Goal: Task Accomplishment & Management: Use online tool/utility

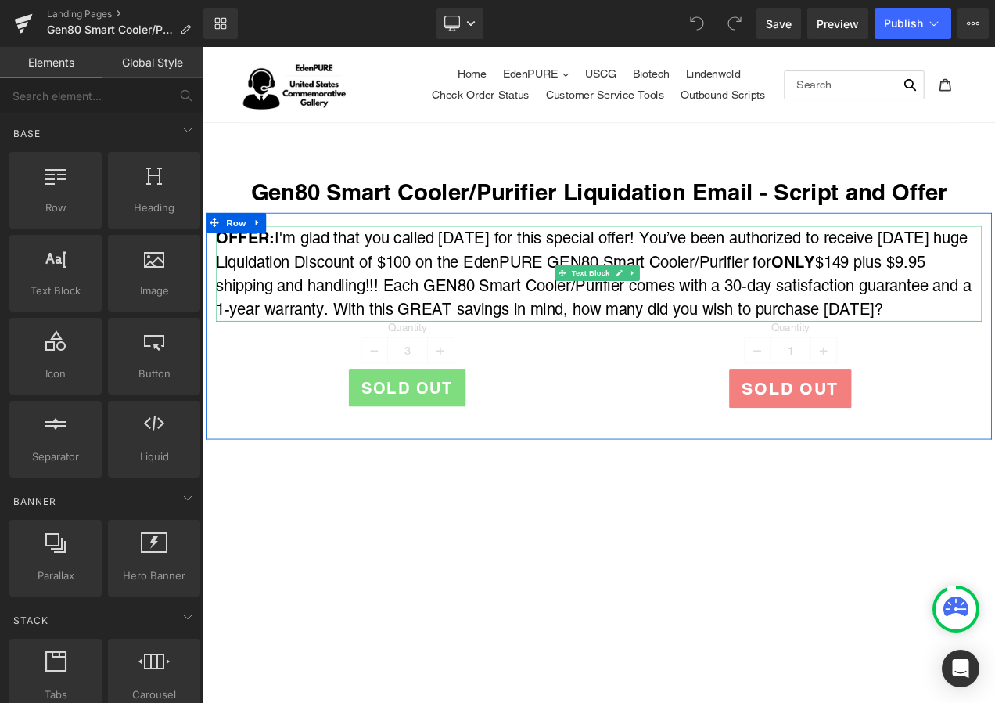
click at [308, 279] on span "I'm glad that you called [DATE] for this special offer! You’ve been authorized …" at bounding box center [669, 317] width 903 height 106
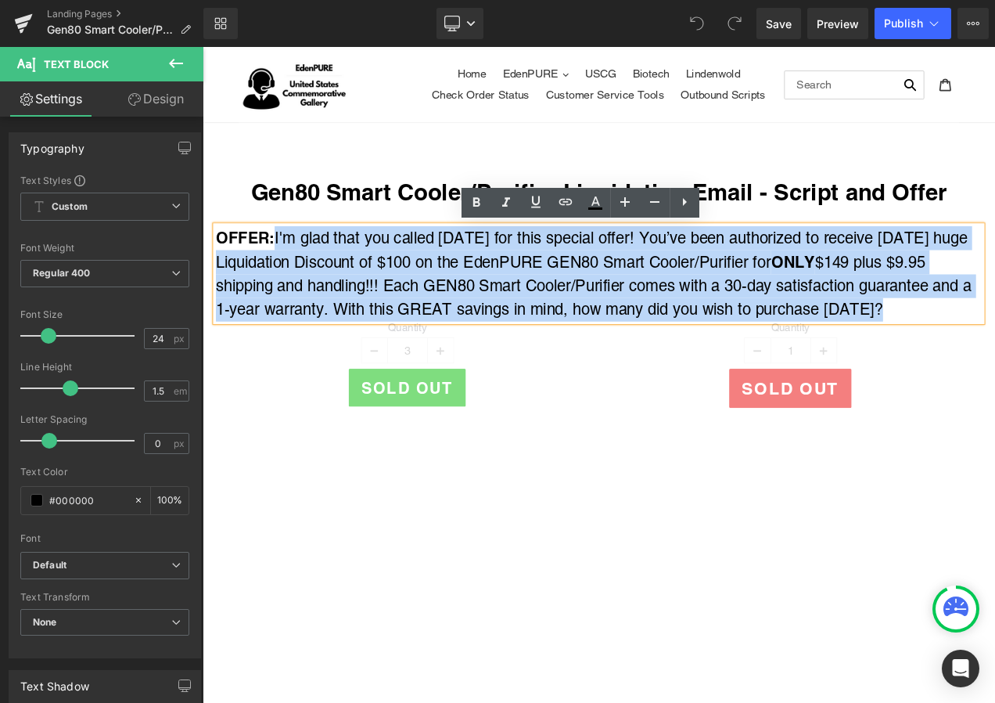
drag, startPoint x: 291, startPoint y: 273, endPoint x: 1009, endPoint y: 358, distance: 722.5
click at [995, 358] on span "I'm glad that you called [DATE] for this special offer! You’ve been authorized …" at bounding box center [669, 317] width 903 height 106
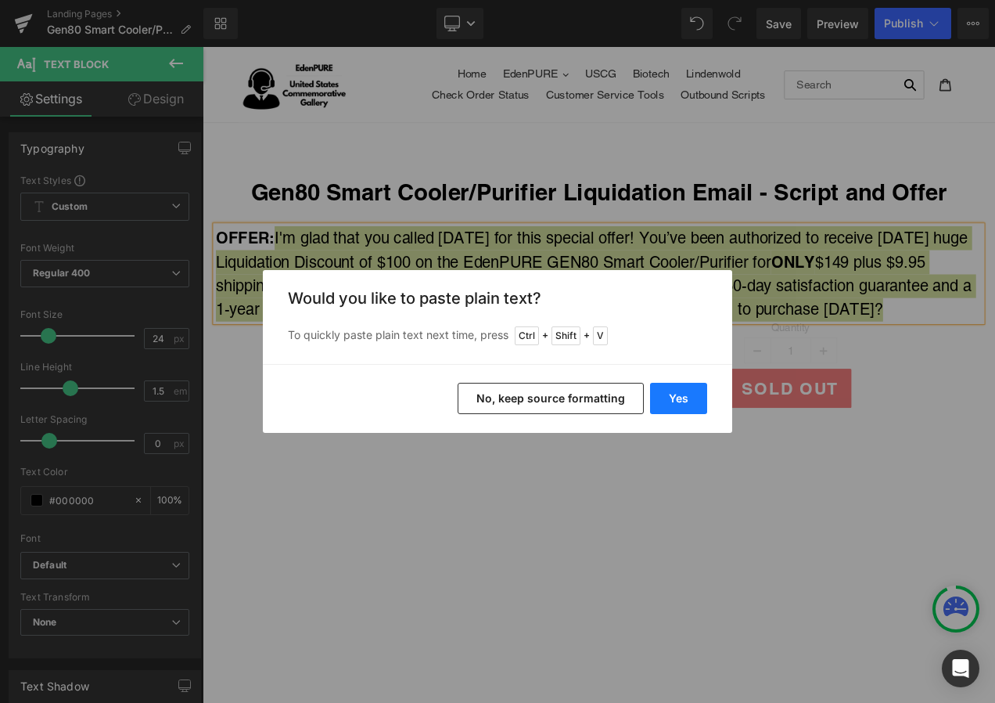
click at [677, 395] on button "Yes" at bounding box center [678, 398] width 57 height 31
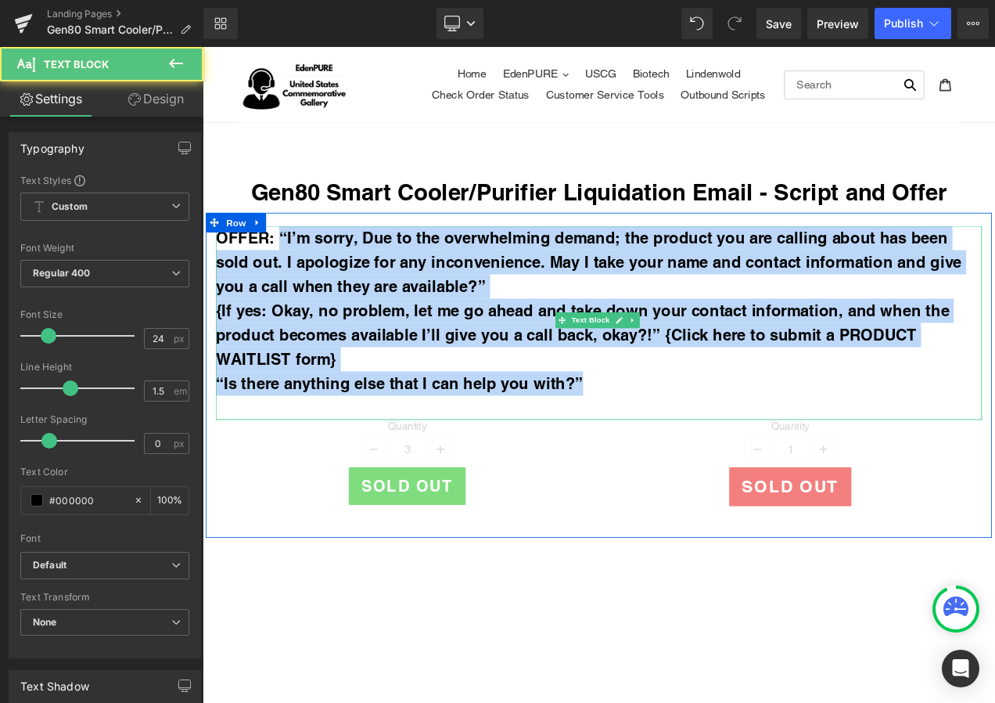
drag, startPoint x: 290, startPoint y: 269, endPoint x: 730, endPoint y: 459, distance: 479.5
click at [730, 459] on div "OFFER: “I’m sorry, Due to the overwhelming demand; the product you are calling …" at bounding box center [676, 377] width 916 height 232
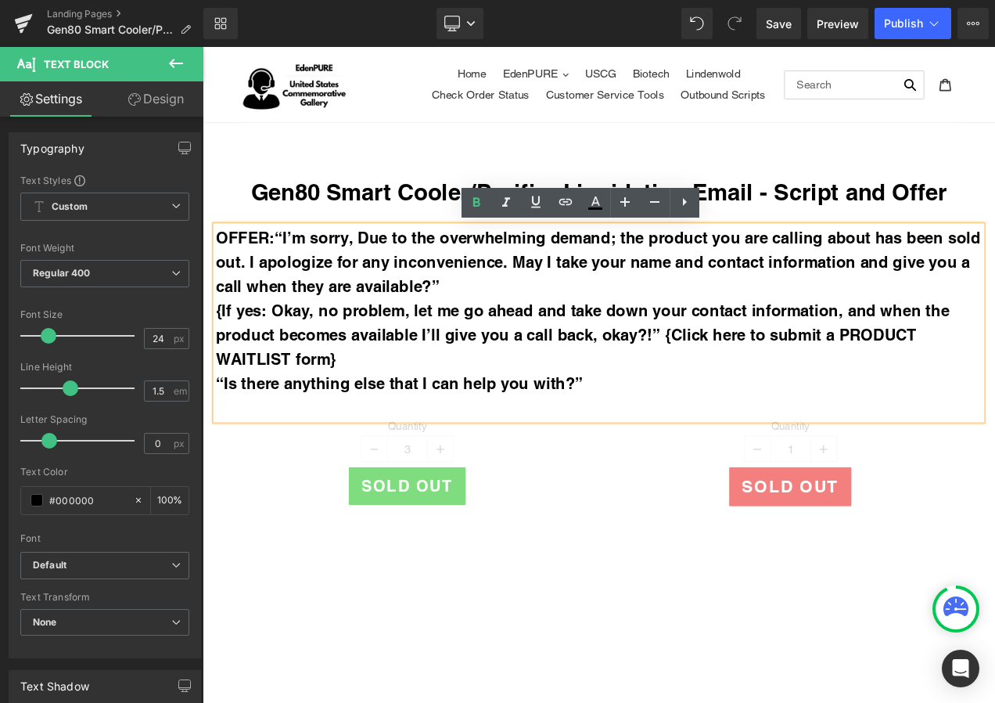
click at [239, 298] on span "“I’m sorry, Due to the overwhelming demand; the product you are calling about h…" at bounding box center [675, 304] width 914 height 80
drag, startPoint x: 291, startPoint y: 271, endPoint x: 676, endPoint y: 453, distance: 426.0
click at [676, 453] on div "OFFER: “I’m sorry, Due to the overwhelming demand; the product you are calling …" at bounding box center [676, 377] width 916 height 232
click at [0, 0] on icon at bounding box center [0, 0] width 0 height 0
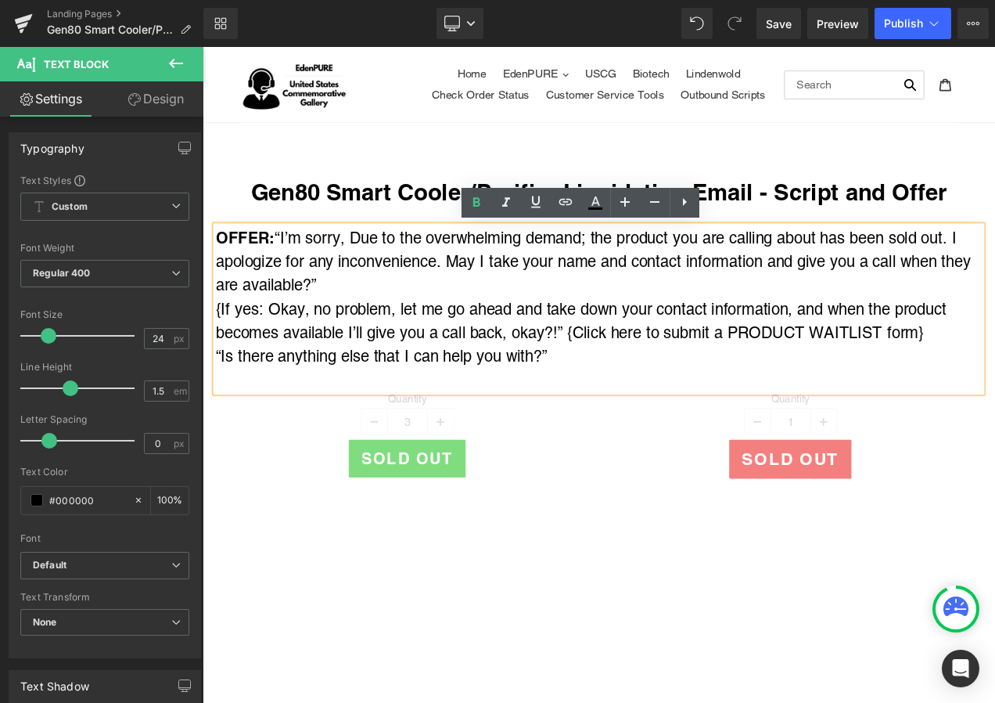
click at [439, 341] on div "OFFER: “I’m sorry, Due to the overwhelming demand; the product you are calling …" at bounding box center [676, 303] width 916 height 85
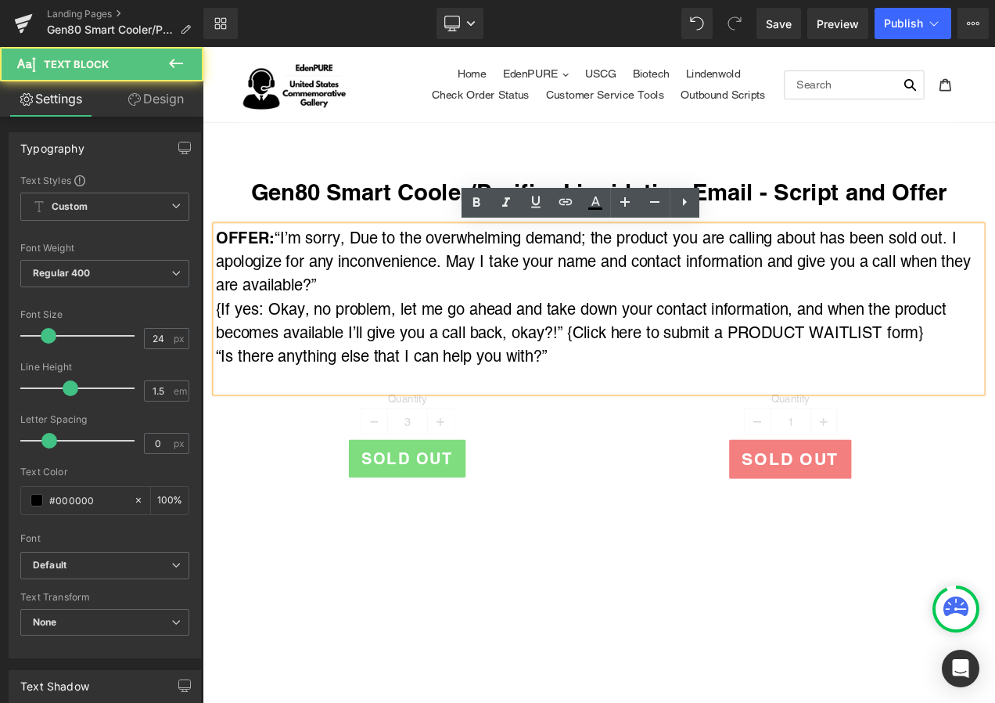
click at [995, 392] on div "{If yes: Okay, no problem, let me go ahead and take down your contact informati…" at bounding box center [676, 374] width 916 height 56
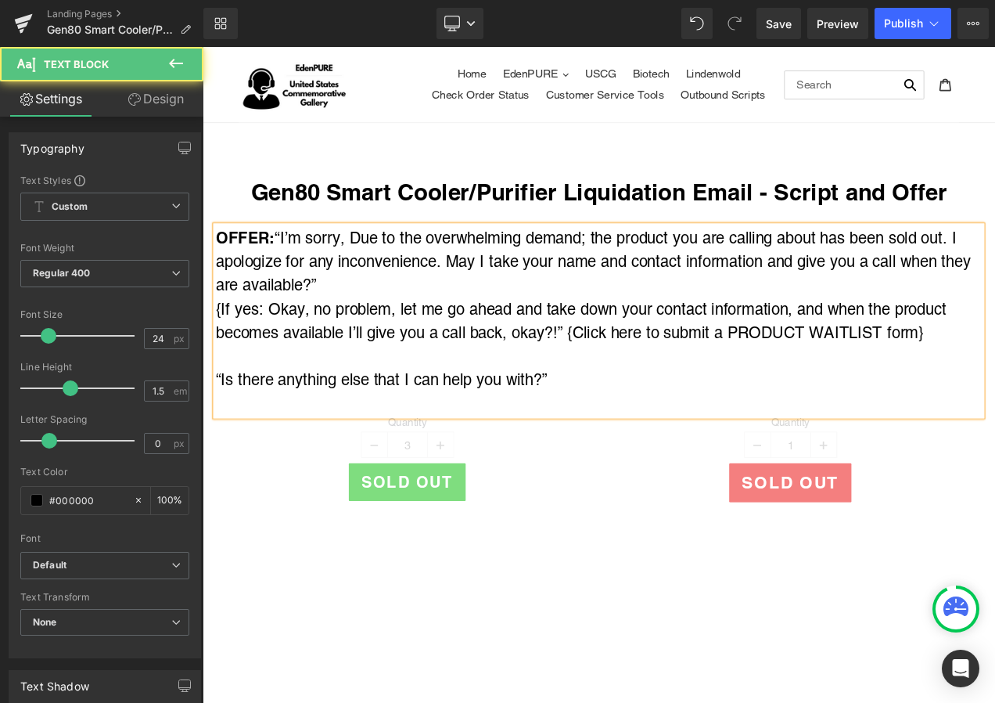
click at [371, 329] on div "OFFER: “I’m sorry, Due to the overwhelming demand; the product you are calling …" at bounding box center [676, 303] width 916 height 85
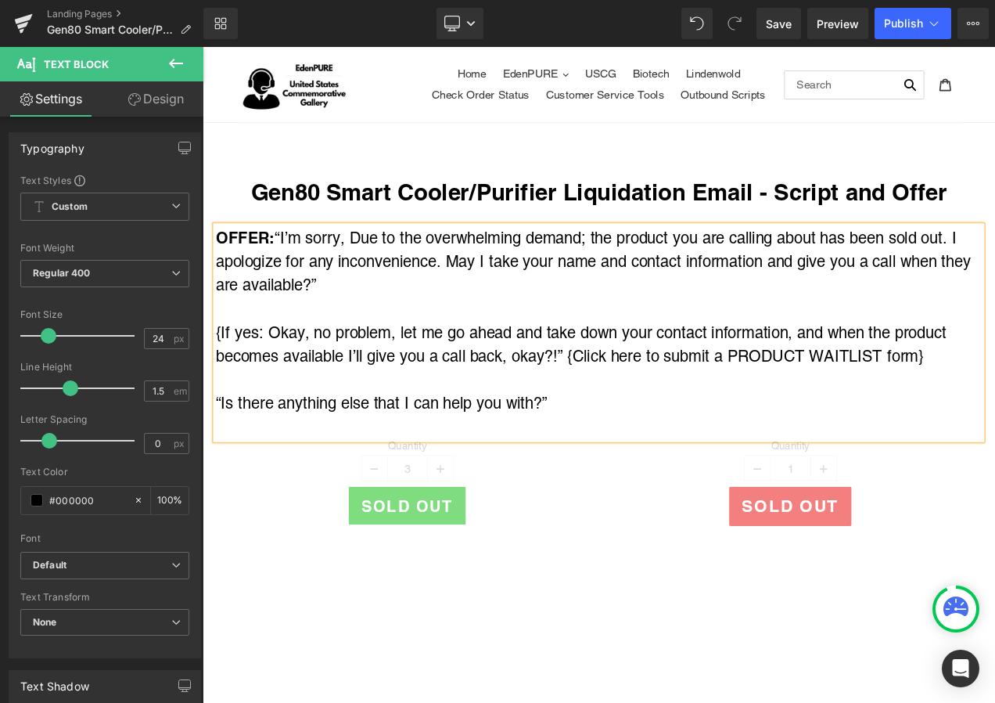
click at [228, 505] on div at bounding box center [676, 501] width 916 height 29
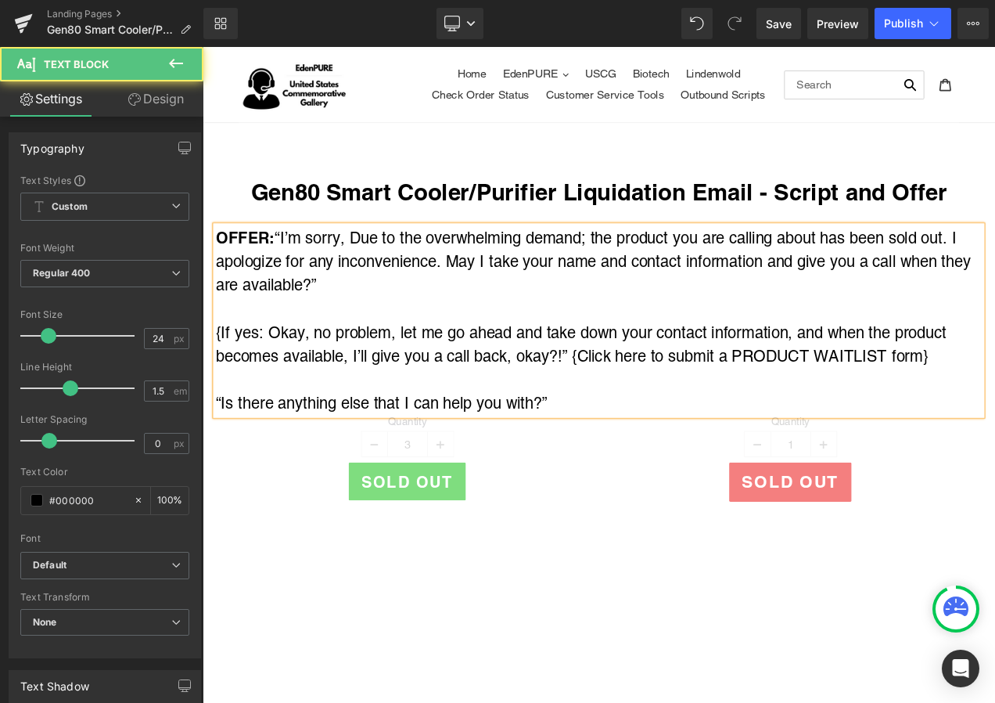
click at [680, 401] on div "{If yes: Okay, no problem, let me go ahead and take down your contact informati…" at bounding box center [676, 402] width 916 height 56
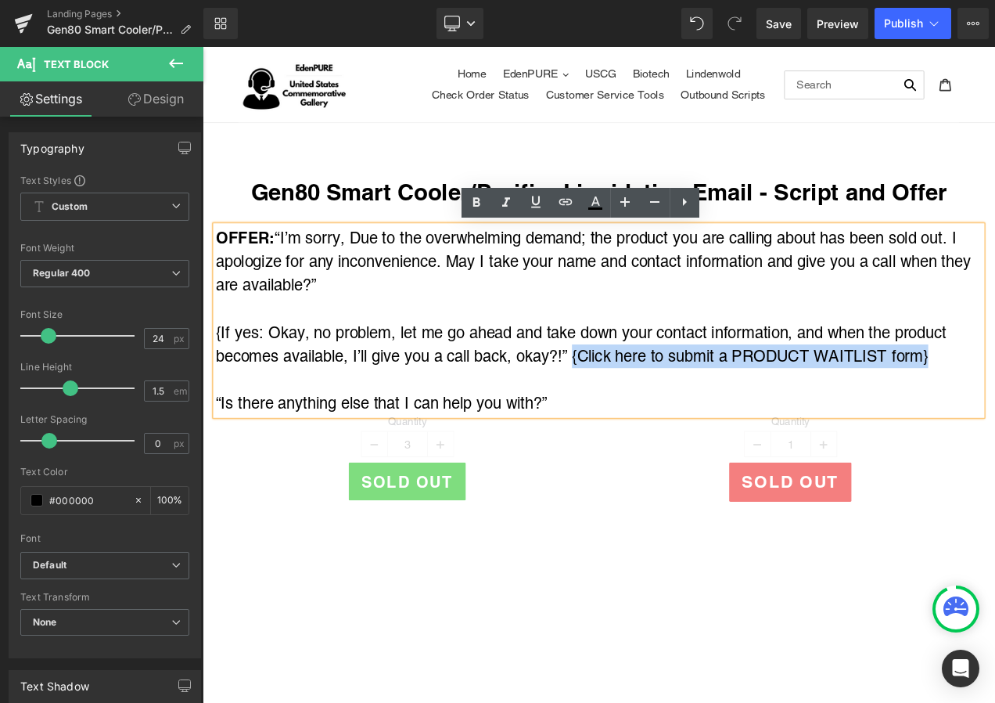
drag, startPoint x: 642, startPoint y: 415, endPoint x: 1070, endPoint y: 419, distance: 428.1
click at [995, 419] on div "{If yes: Okay, no problem, let me go ahead and take down your contact informati…" at bounding box center [676, 402] width 916 height 56
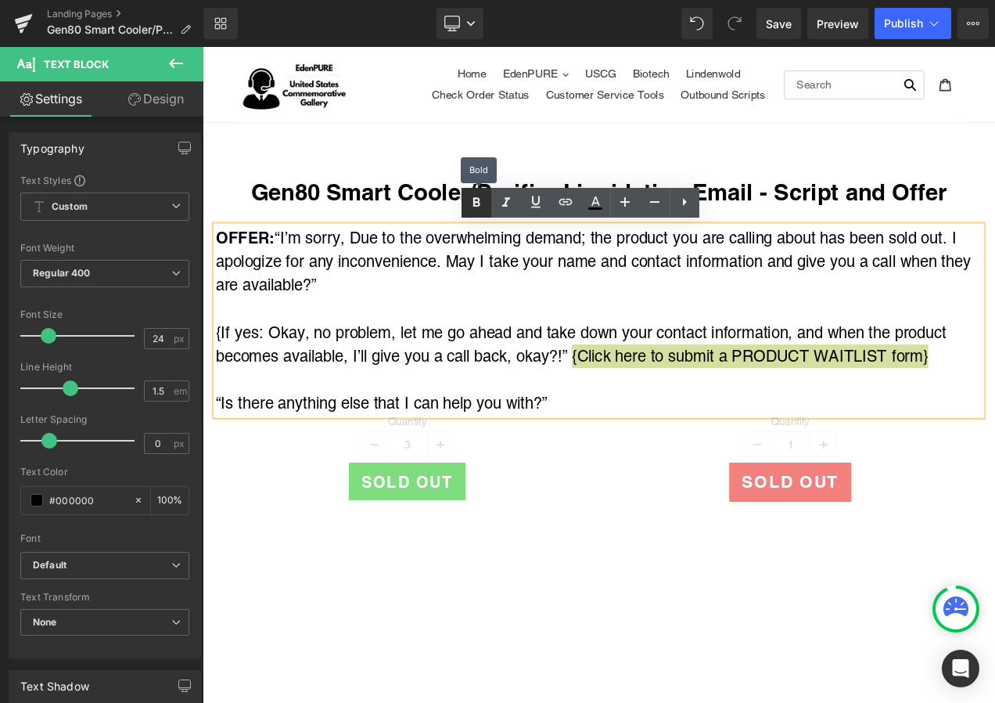
click at [466, 202] on link at bounding box center [477, 203] width 30 height 30
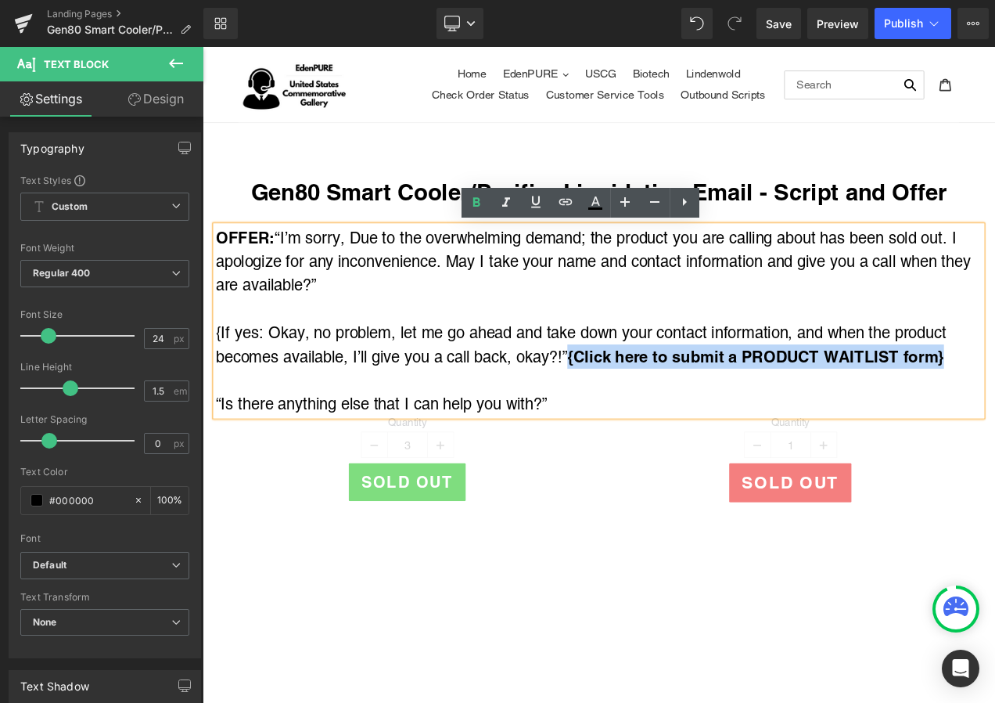
drag, startPoint x: 643, startPoint y: 410, endPoint x: 1089, endPoint y: 415, distance: 446.1
click at [995, 415] on strong "{Click here to submit a PRODUCT WAITLIST form}" at bounding box center [864, 416] width 450 height 22
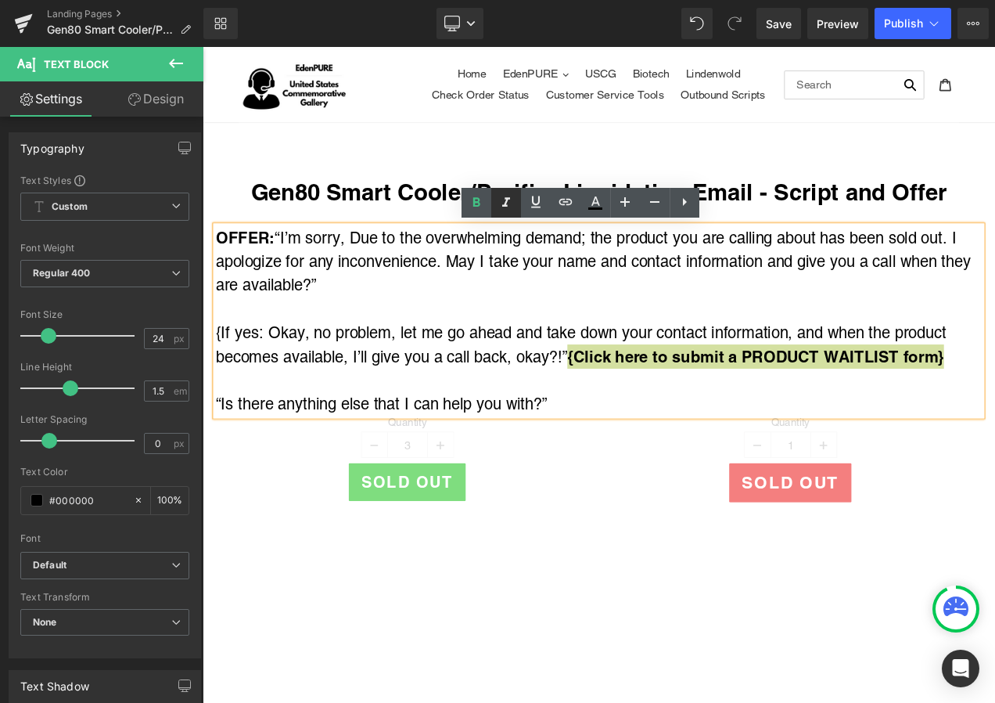
click at [506, 206] on icon at bounding box center [506, 202] width 8 height 9
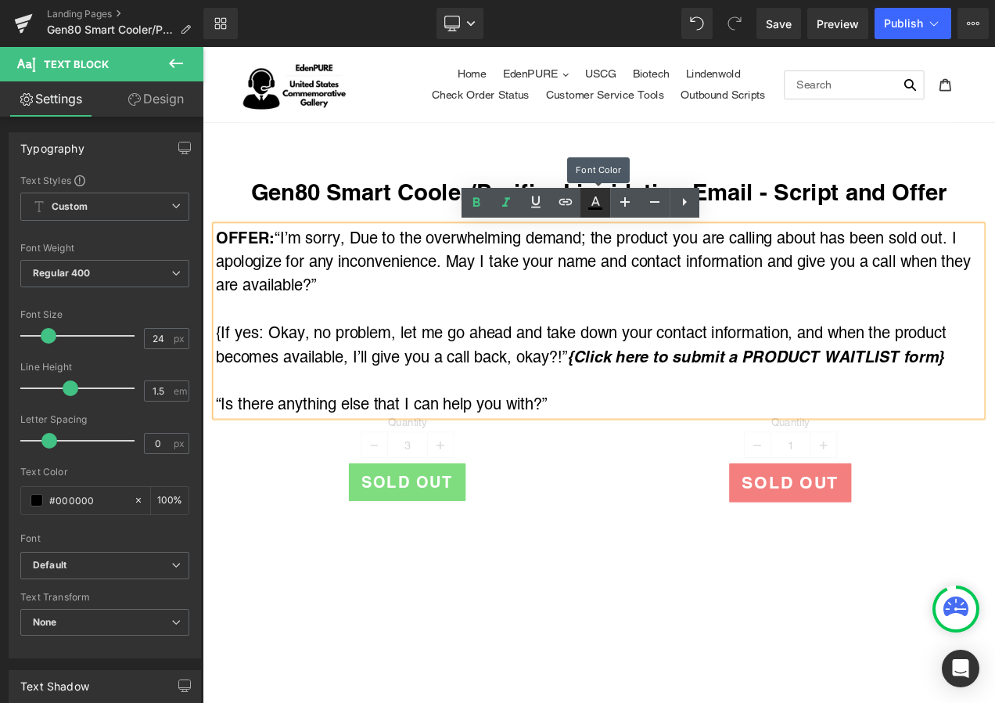
click at [0, 0] on icon at bounding box center [0, 0] width 0 height 0
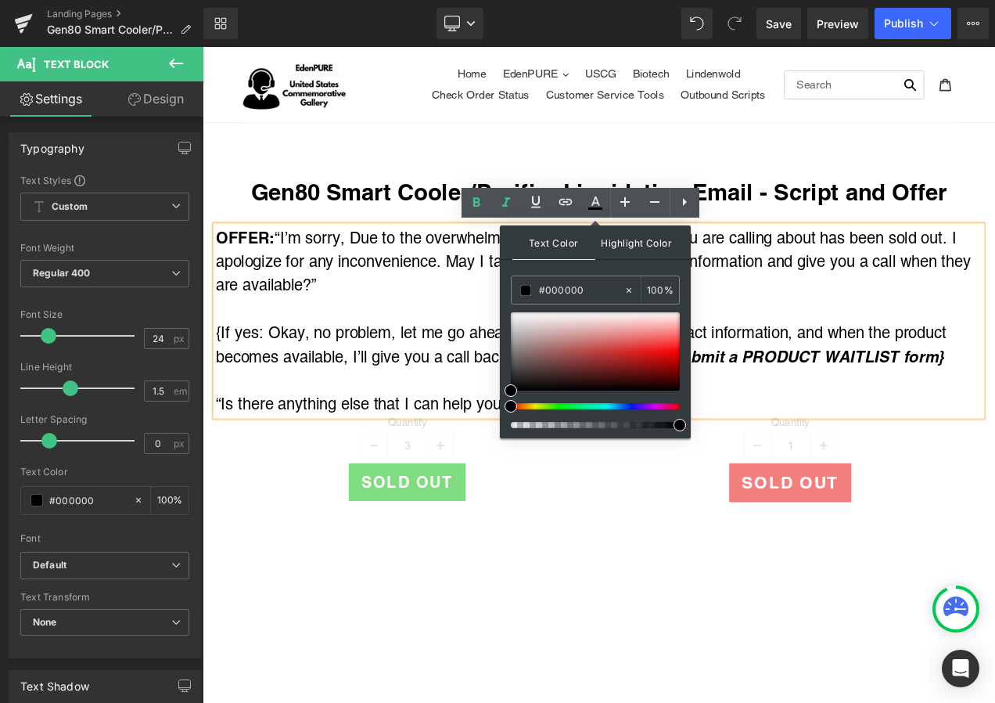
click at [0, 0] on span "Highlight Color" at bounding box center [0, 0] width 0 height 0
type input "#000000"
type input "100"
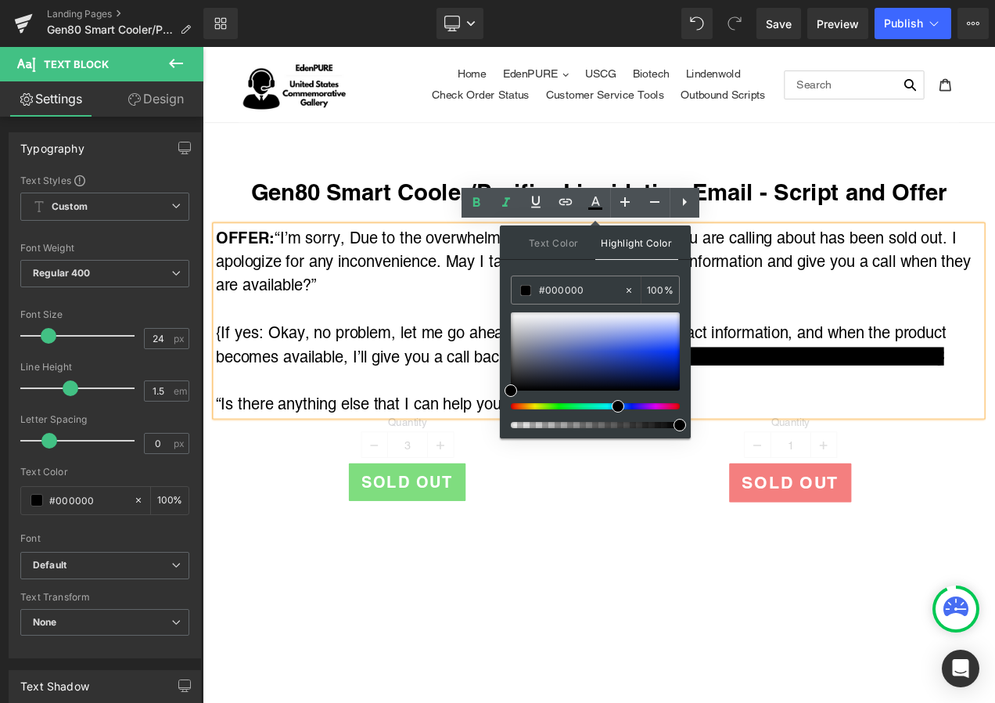
drag, startPoint x: 509, startPoint y: 405, endPoint x: 611, endPoint y: 409, distance: 101.8
type input "#2d4fd7"
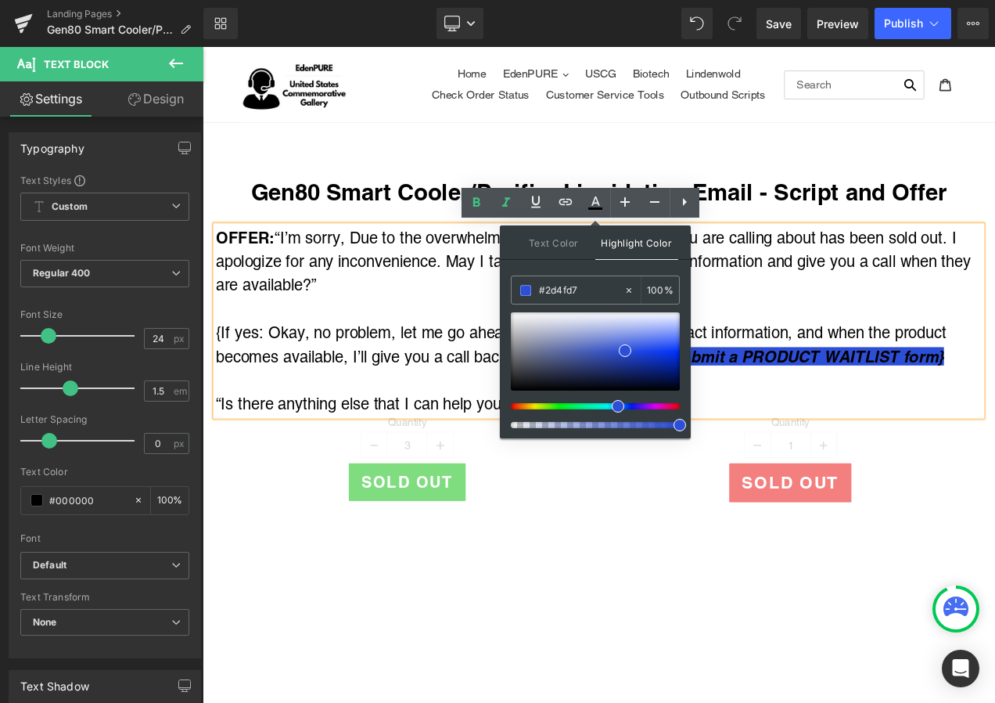
click at [883, 444] on div at bounding box center [676, 445] width 916 height 28
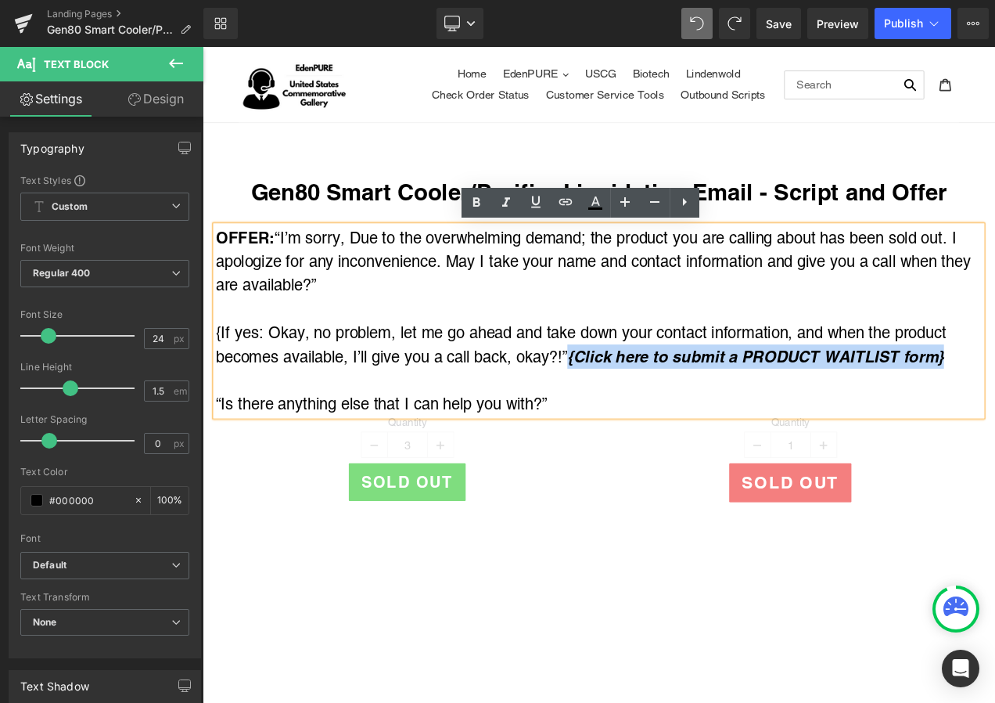
drag, startPoint x: 644, startPoint y: 413, endPoint x: 1091, endPoint y: 419, distance: 446.9
click at [995, 419] on icon "{Click here to submit a PRODUCT WAITLIST form}" at bounding box center [864, 416] width 450 height 22
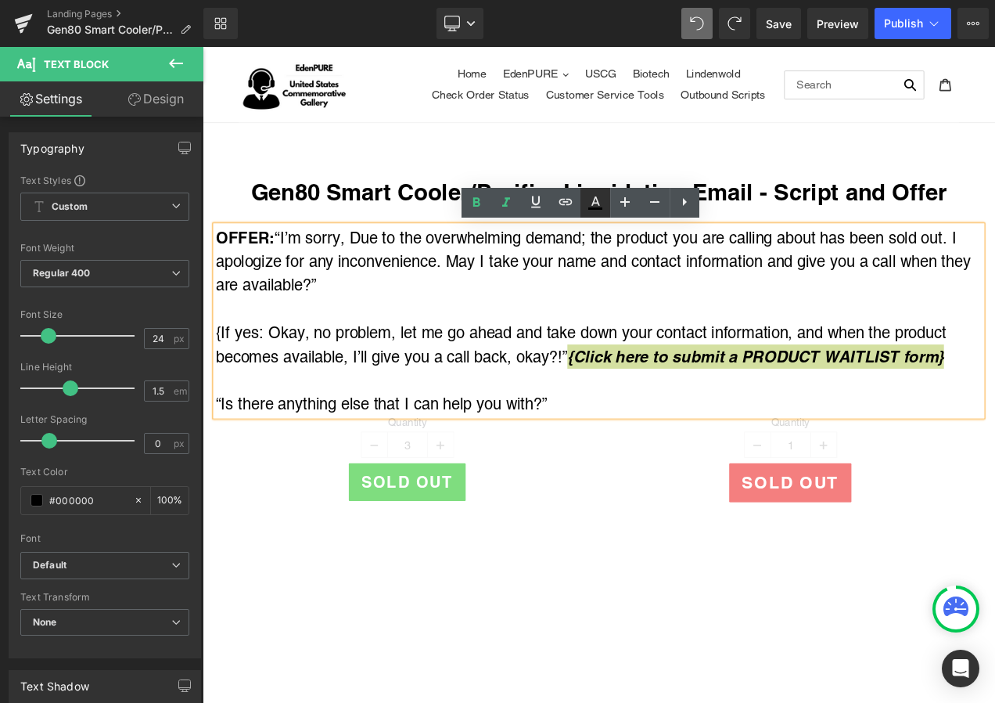
click at [0, 0] on icon at bounding box center [0, 0] width 0 height 0
type input "100"
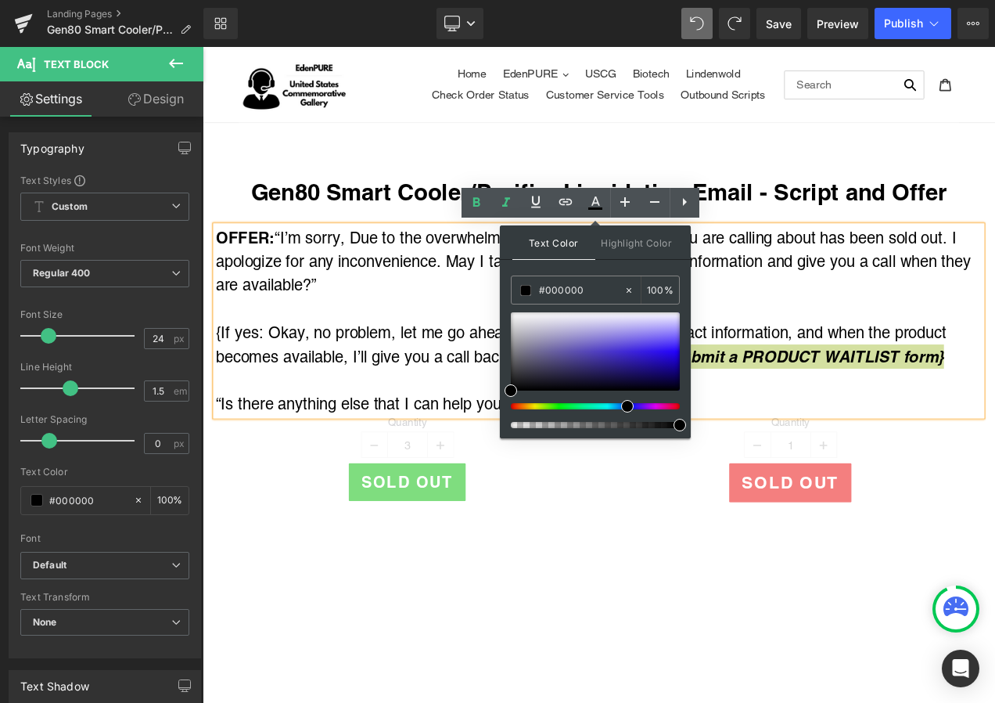
drag, startPoint x: 513, startPoint y: 407, endPoint x: 624, endPoint y: 408, distance: 111.1
click at [624, 408] on span at bounding box center [627, 406] width 13 height 13
type input "#2c11d9"
click at [0, 0] on div at bounding box center [0, 0] width 0 height 0
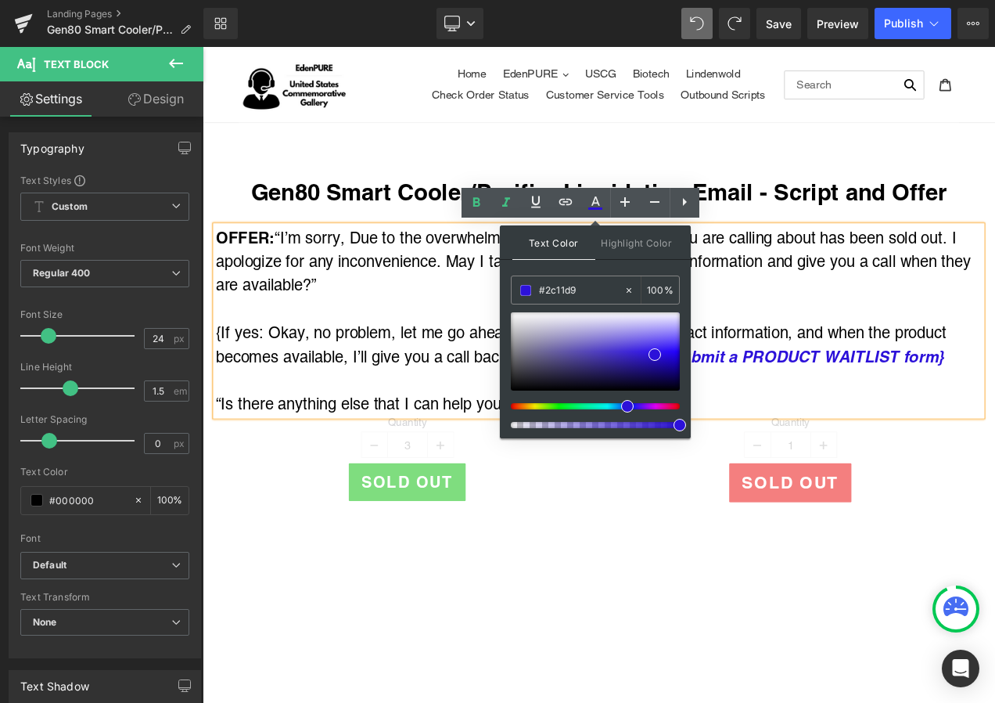
click at [889, 447] on div at bounding box center [676, 445] width 916 height 28
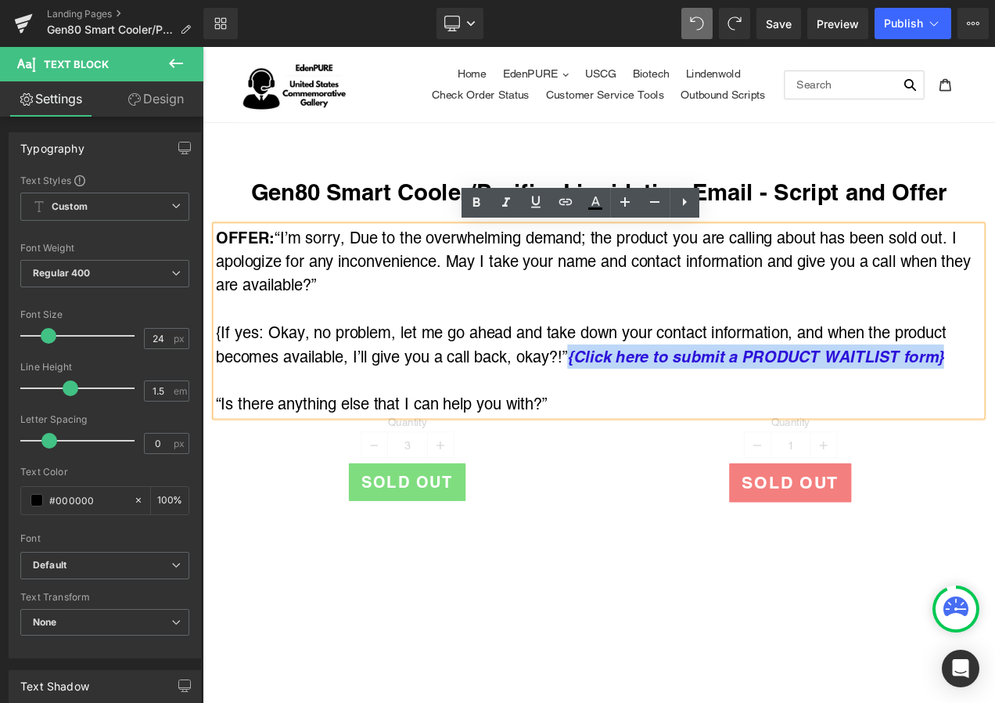
drag, startPoint x: 646, startPoint y: 415, endPoint x: 1090, endPoint y: 413, distance: 444.5
click at [995, 413] on icon "{Click here to submit a PRODUCT WAITLIST form}" at bounding box center [864, 416] width 450 height 22
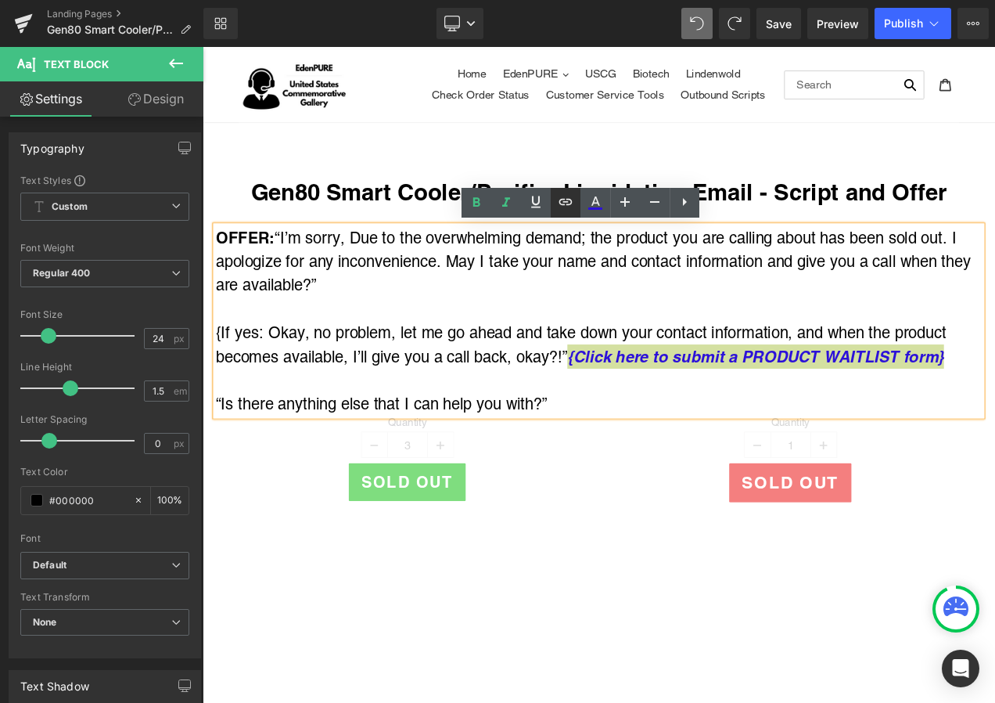
click at [0, 0] on icon at bounding box center [0, 0] width 0 height 0
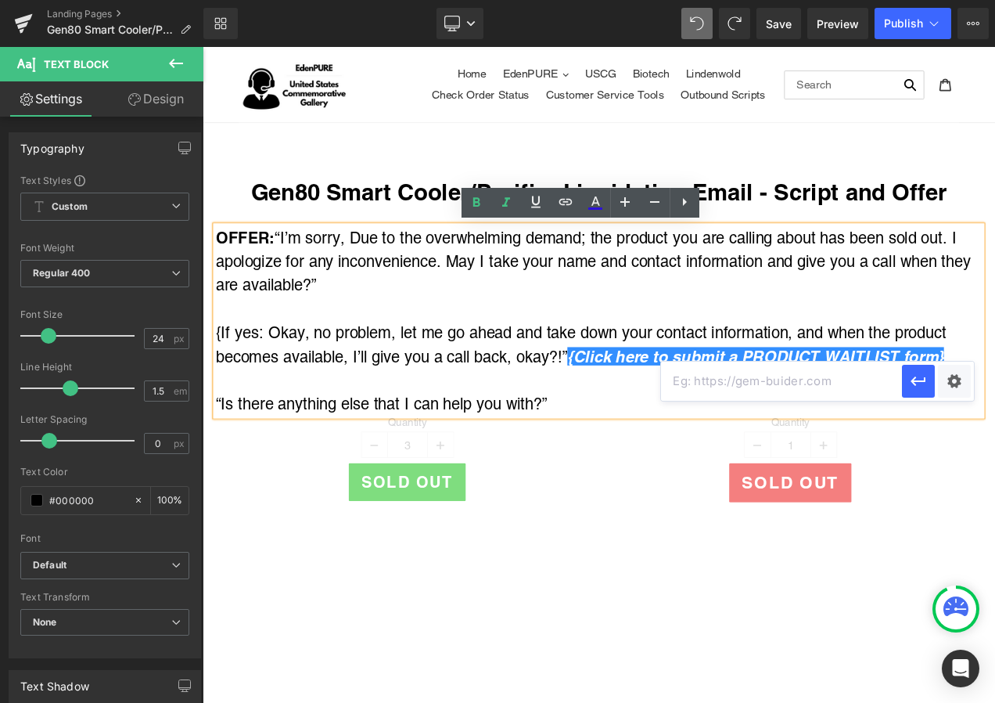
paste input "[URL][DOMAIN_NAME]"
type input "[URL][DOMAIN_NAME]"
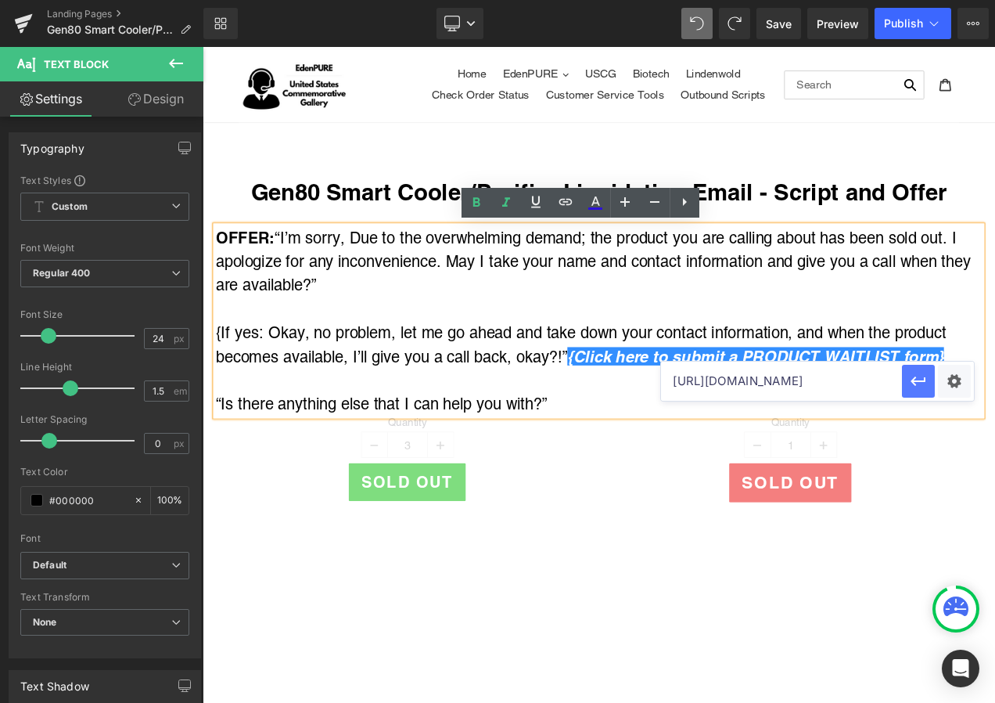
click at [0, 0] on icon "button" at bounding box center [0, 0] width 0 height 0
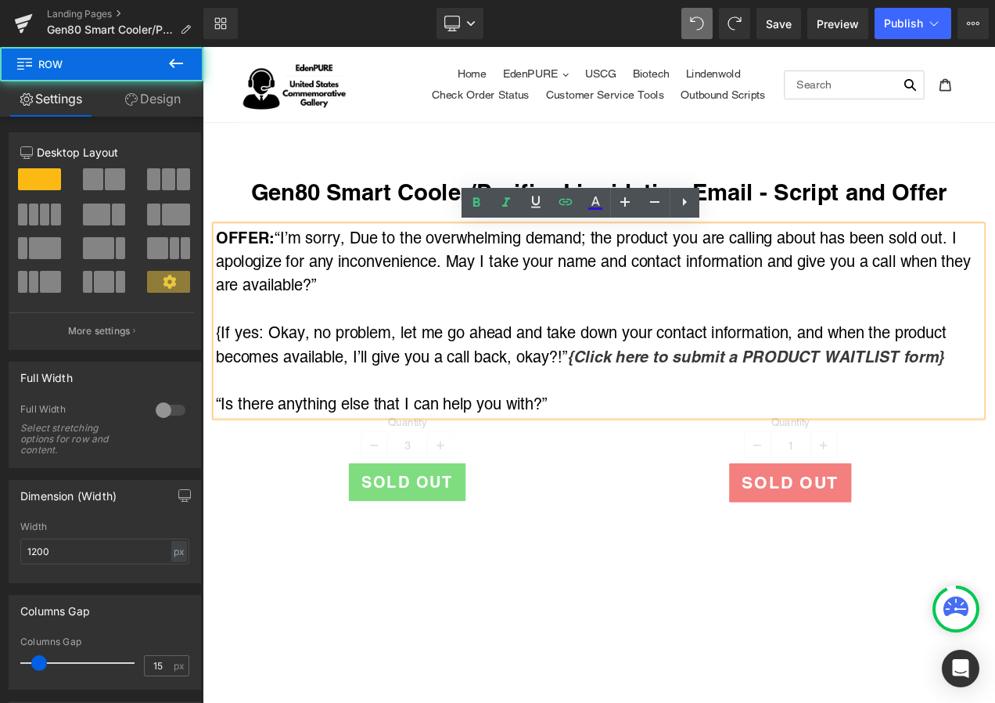
click at [736, 619] on div "OFFER: “I’m sorry, Due to the overwhelming demand; the product you are calling …" at bounding box center [676, 436] width 939 height 383
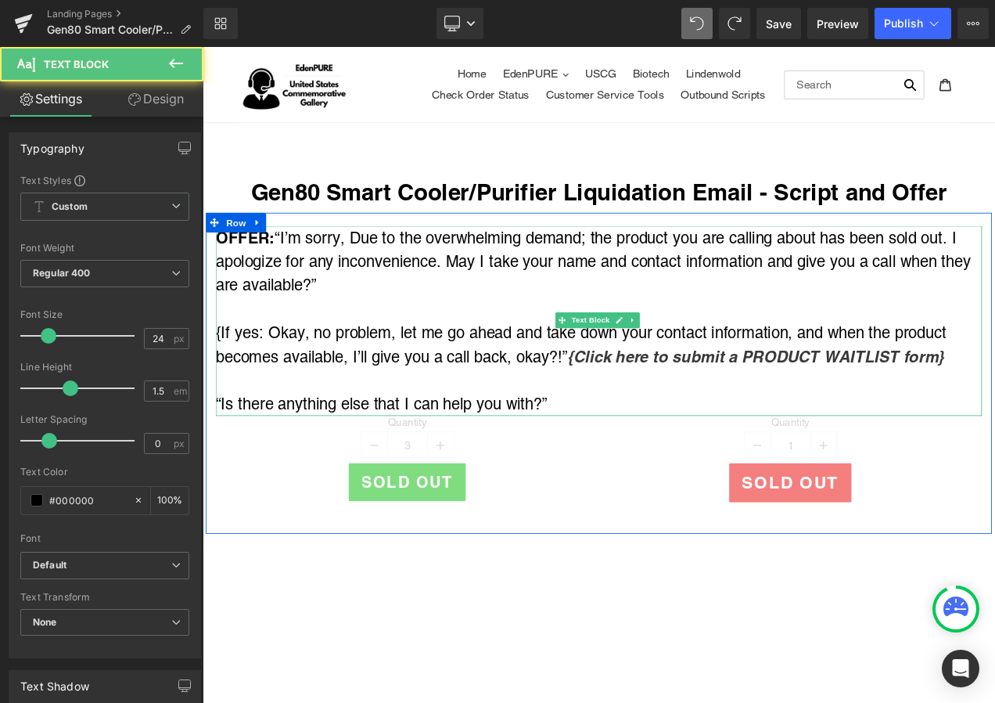
drag, startPoint x: 642, startPoint y: 419, endPoint x: 963, endPoint y: 432, distance: 321.9
click at [963, 432] on div "OFFER: “I’m sorry, Due to the overwhelming demand; the product you are calling …" at bounding box center [676, 374] width 916 height 227
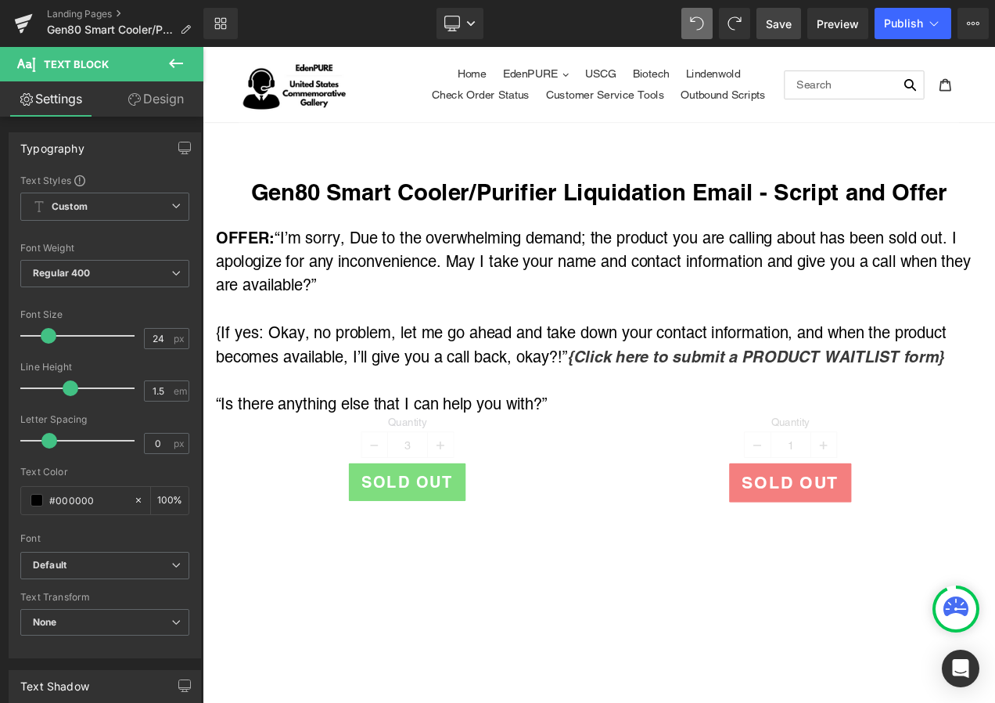
click at [782, 20] on span "Save" at bounding box center [779, 24] width 26 height 16
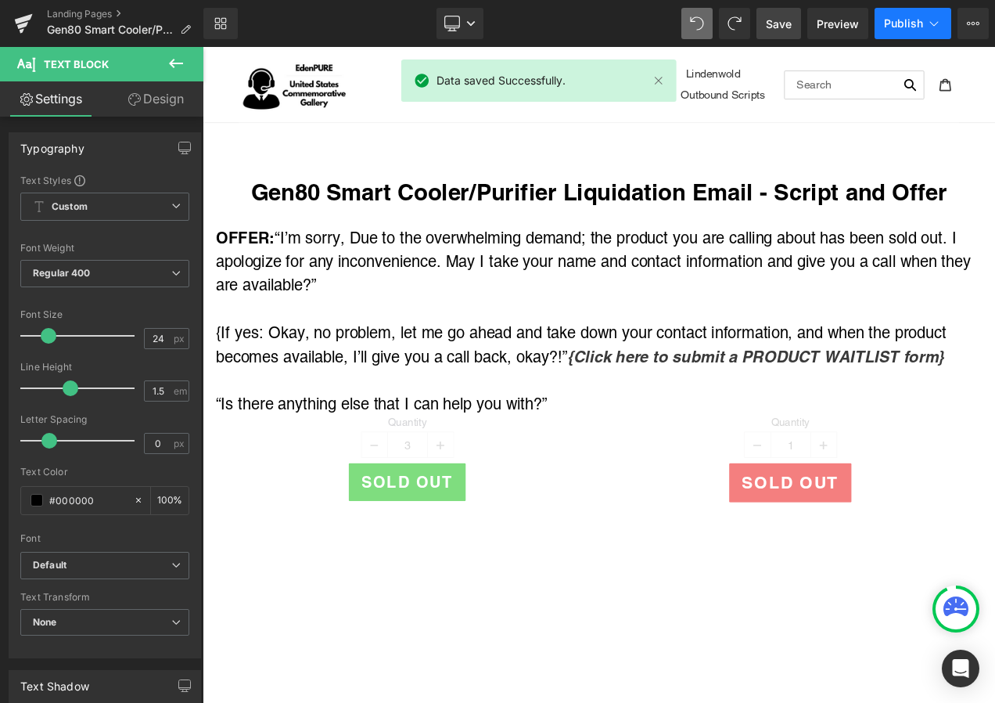
click at [911, 21] on span "Publish" at bounding box center [903, 23] width 39 height 13
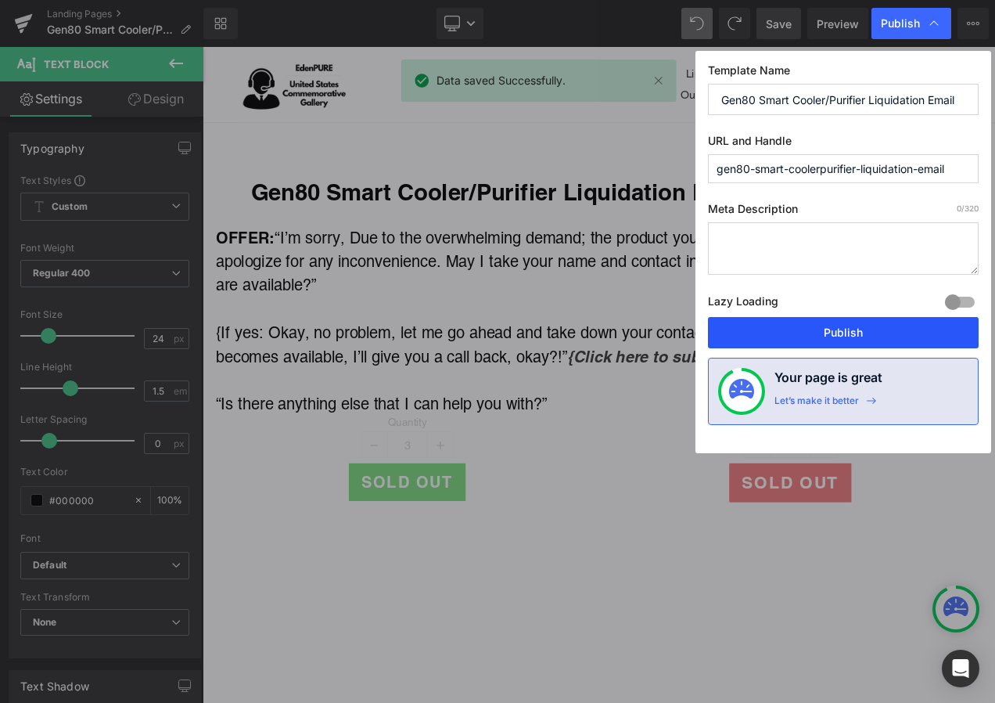
click at [876, 334] on button "Publish" at bounding box center [843, 332] width 271 height 31
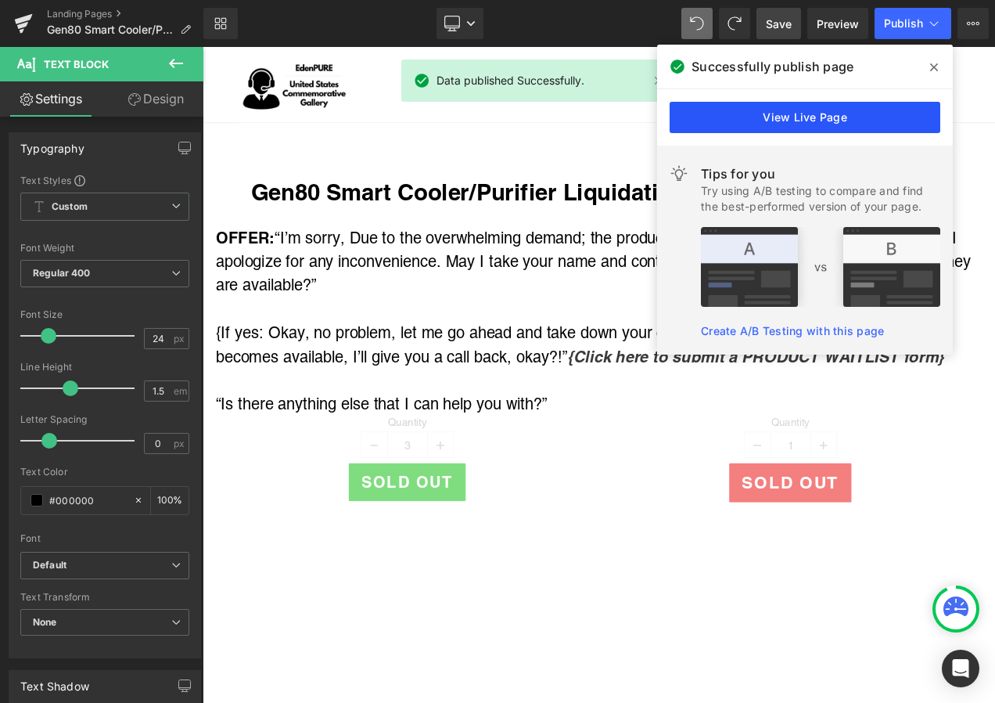
click at [846, 105] on link "View Live Page" at bounding box center [805, 117] width 271 height 31
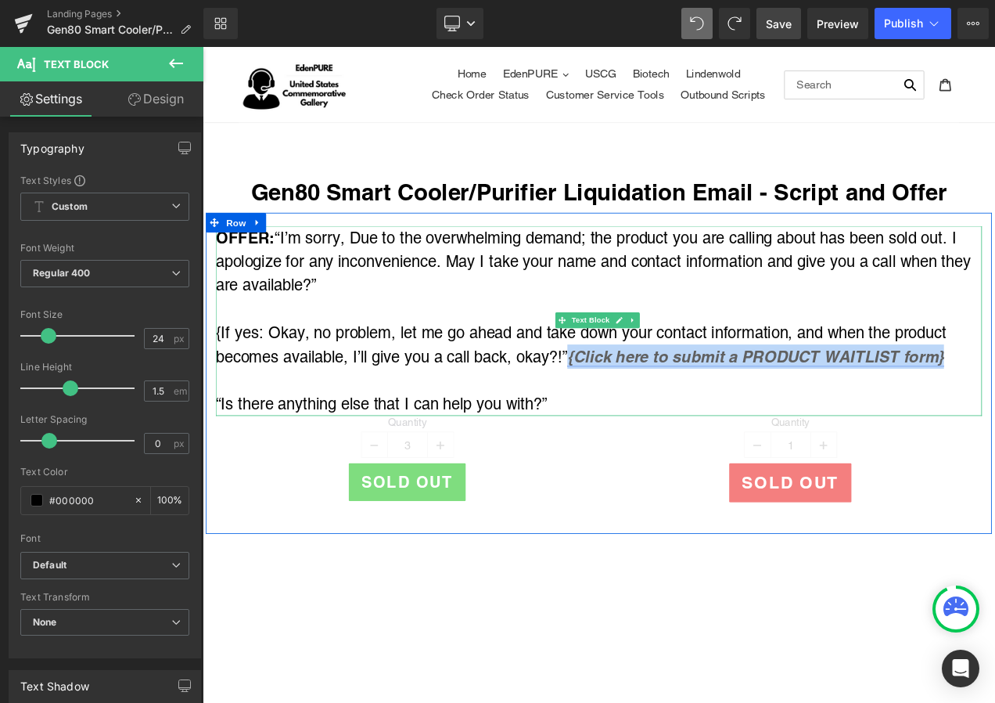
drag, startPoint x: 644, startPoint y: 419, endPoint x: 1089, endPoint y: 408, distance: 445.4
click at [995, 408] on link "{Click here to submit a PRODUCT WAITLIST form}" at bounding box center [864, 416] width 450 height 22
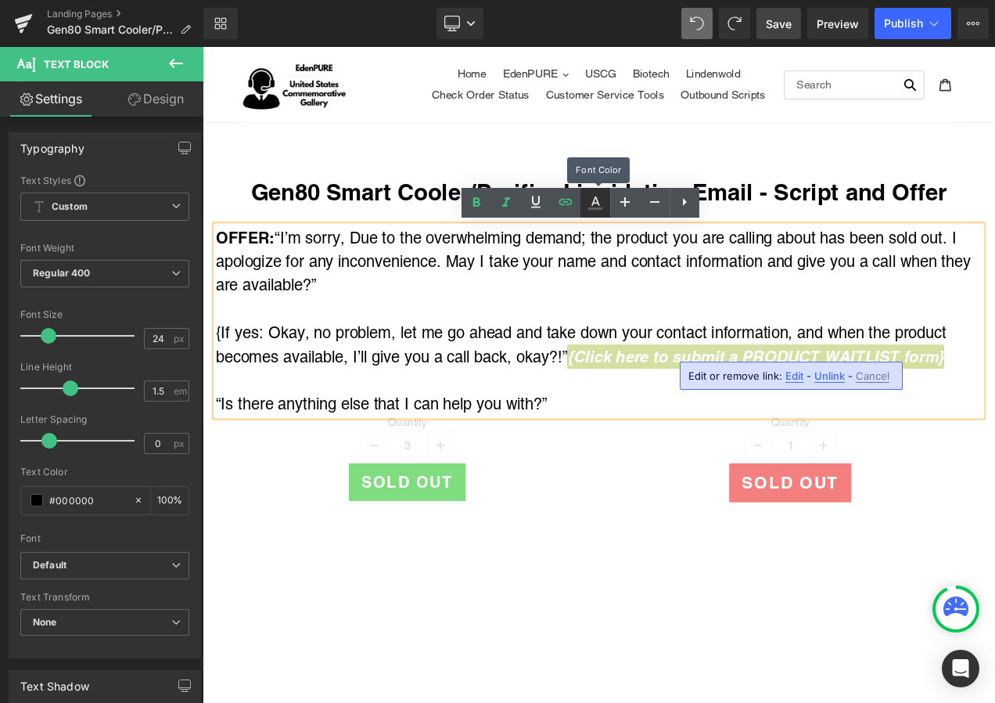
click at [0, 0] on icon at bounding box center [0, 0] width 0 height 0
type input "#ffffff"
type input "100"
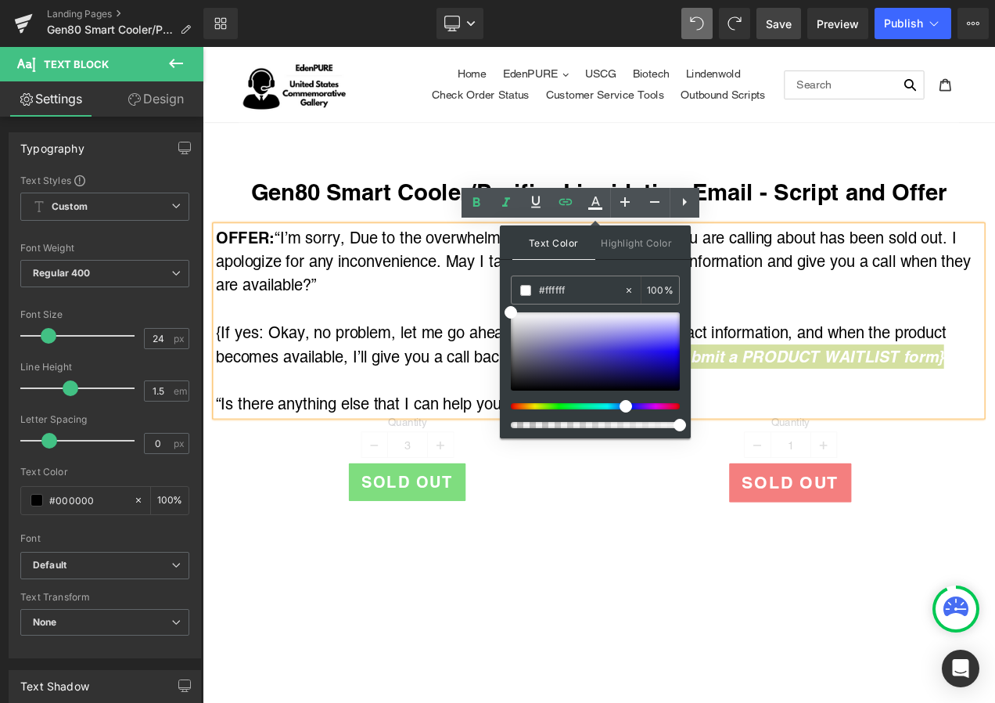
drag, startPoint x: 512, startPoint y: 410, endPoint x: 621, endPoint y: 408, distance: 109.6
click at [621, 408] on span at bounding box center [626, 406] width 13 height 13
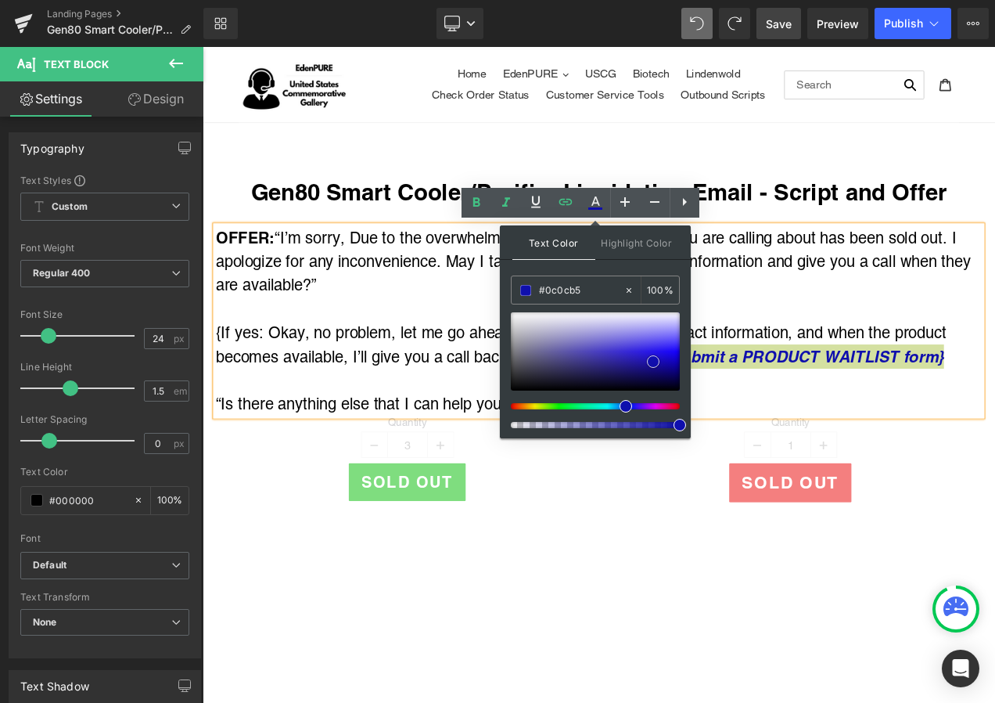
type input "#0a0abb"
drag, startPoint x: 509, startPoint y: 310, endPoint x: 658, endPoint y: 358, distance: 156.9
click at [0, 0] on span at bounding box center [0, 0] width 0 height 0
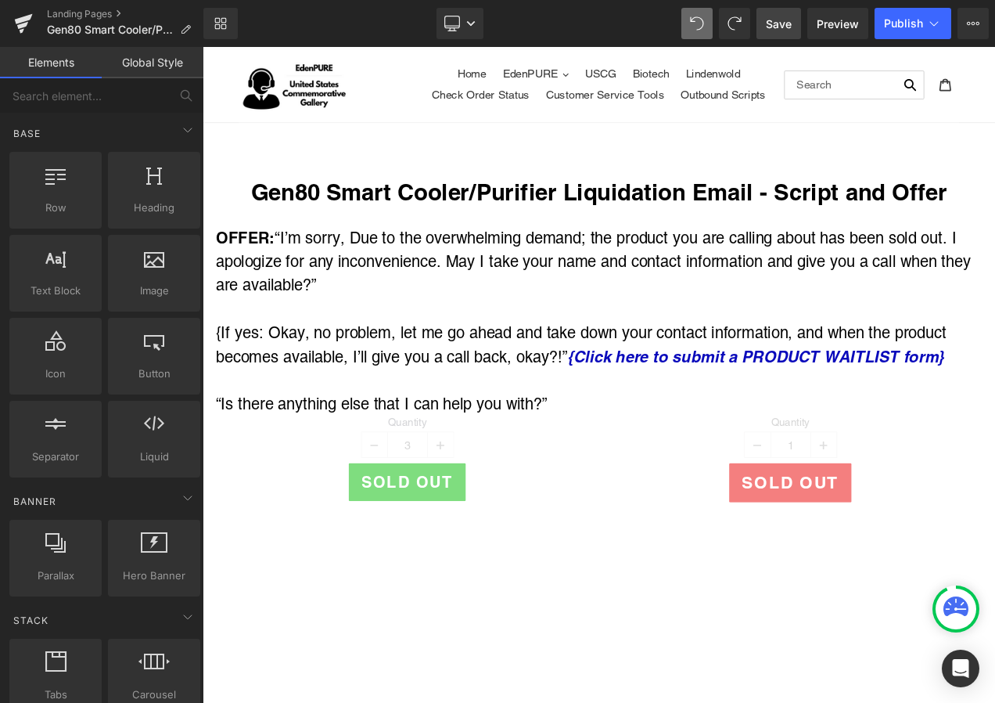
click at [780, 33] on link "Save" at bounding box center [779, 23] width 45 height 31
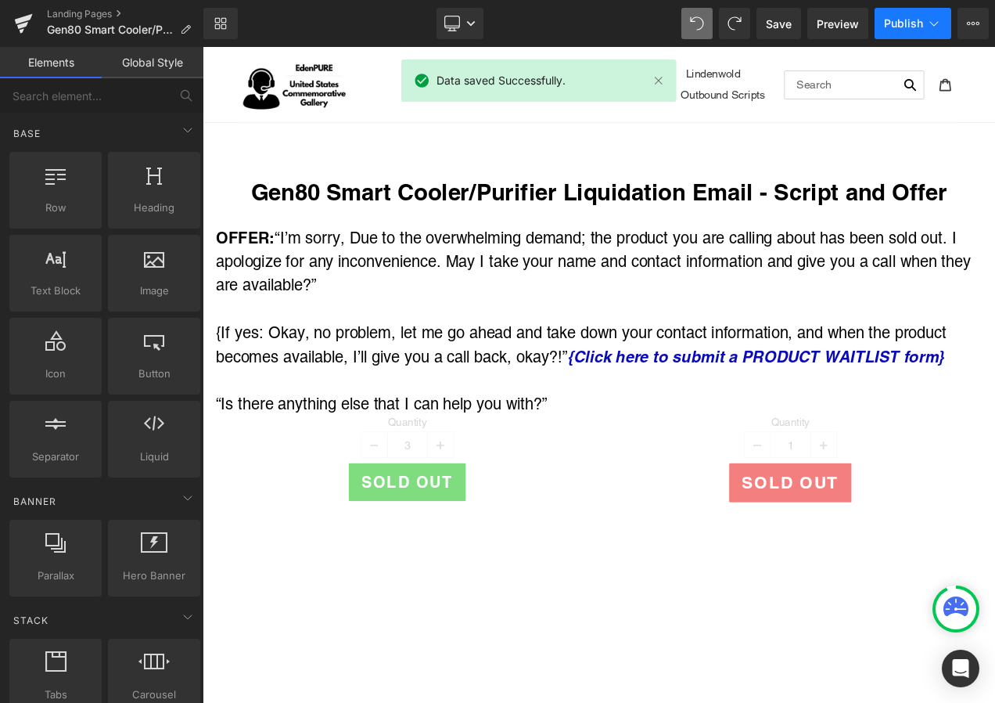
click at [919, 19] on span "Publish" at bounding box center [903, 23] width 39 height 13
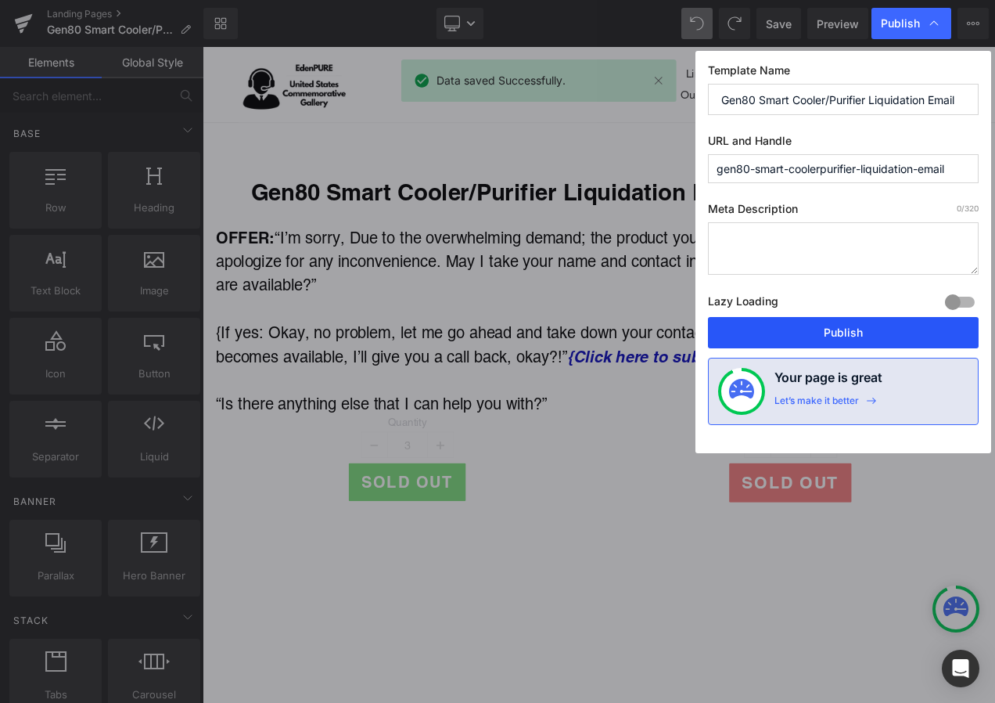
click at [833, 329] on button "Publish" at bounding box center [843, 332] width 271 height 31
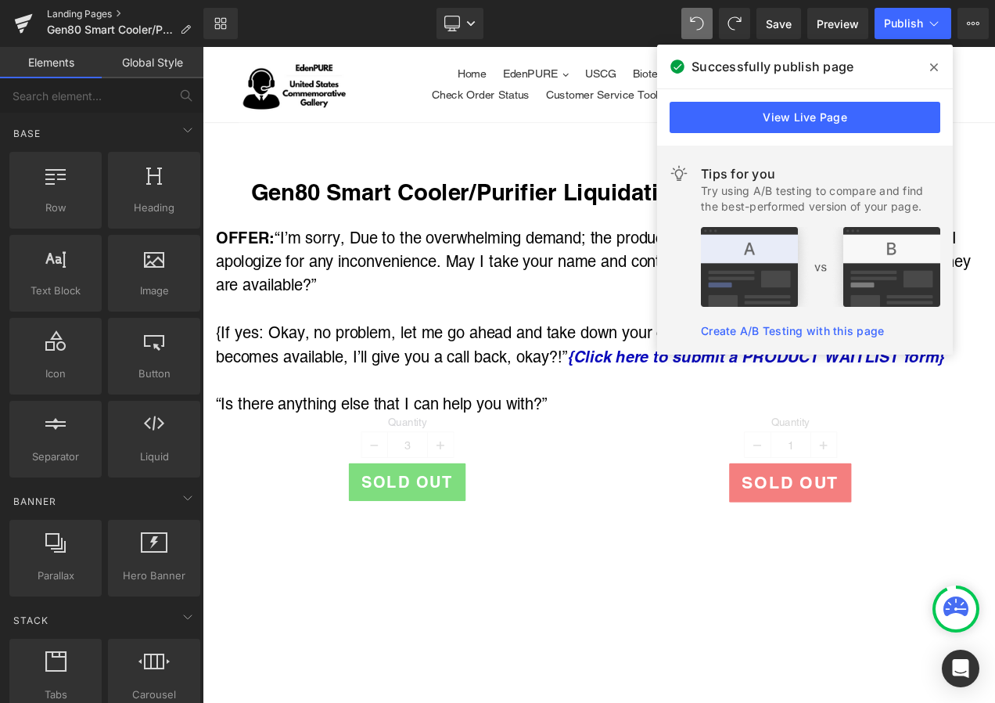
click at [82, 8] on link "Landing Pages" at bounding box center [125, 14] width 157 height 13
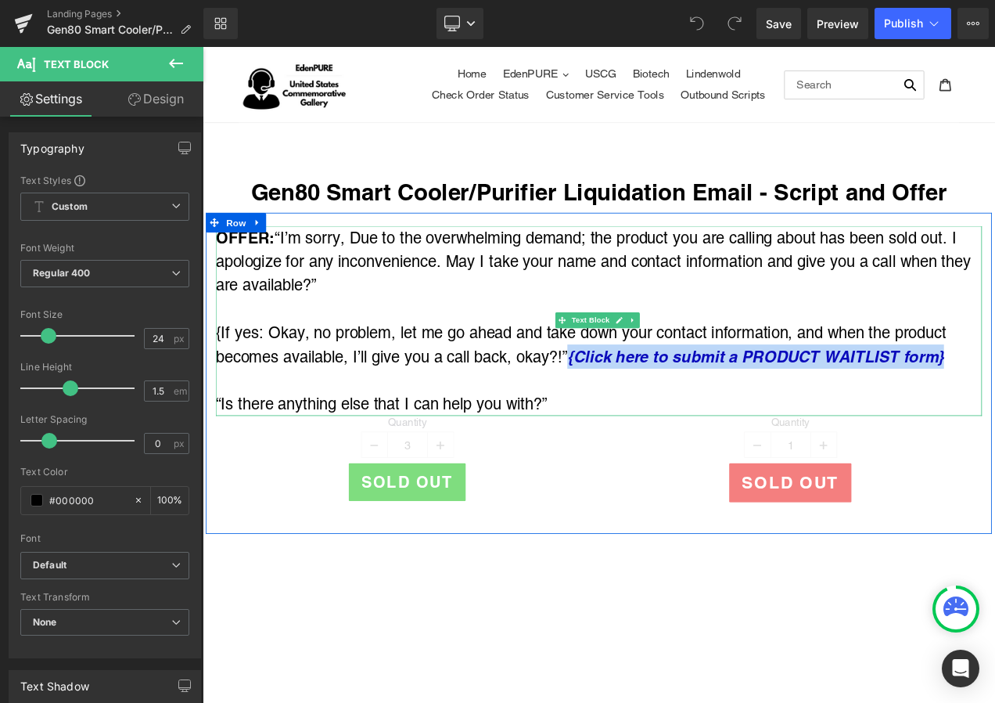
drag, startPoint x: 642, startPoint y: 408, endPoint x: 1093, endPoint y: 420, distance: 450.9
click at [995, 420] on div "{If yes: Okay, no problem, let me go ahead and take down your contact informati…" at bounding box center [676, 402] width 916 height 57
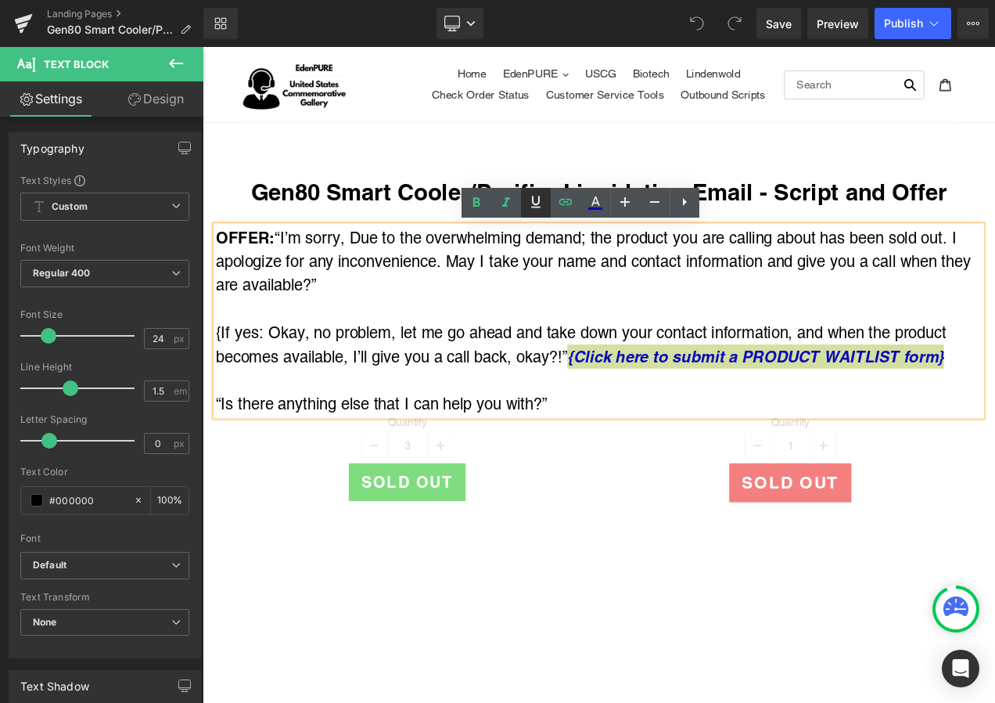
click at [534, 200] on icon at bounding box center [536, 202] width 19 height 19
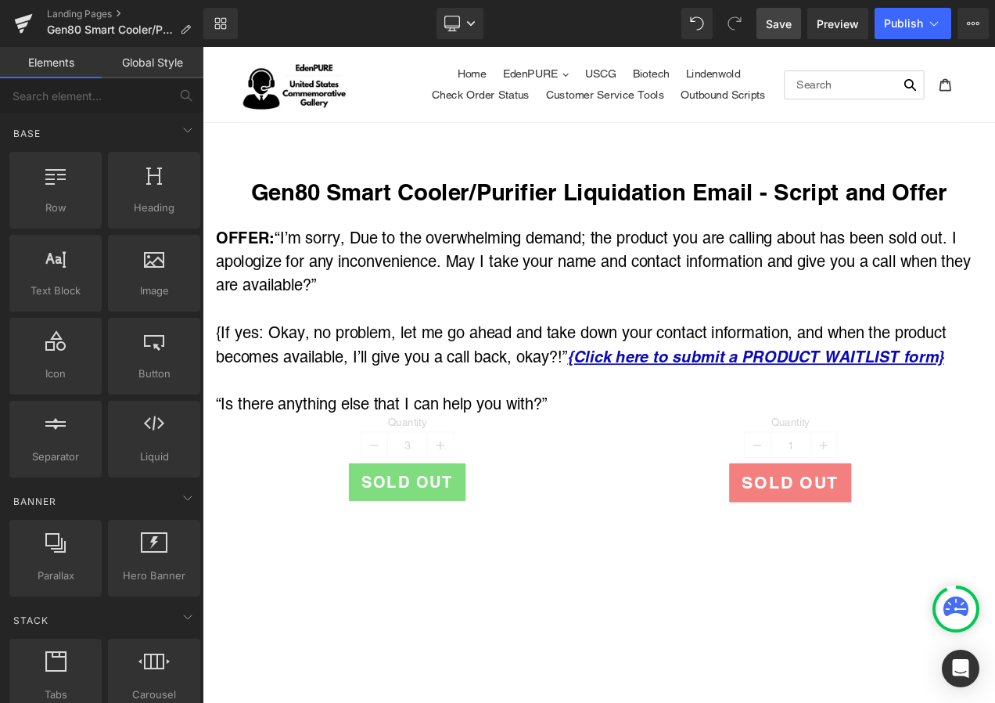
click at [785, 27] on span "Save" at bounding box center [779, 24] width 26 height 16
click at [923, 21] on span "Publish" at bounding box center [903, 23] width 39 height 13
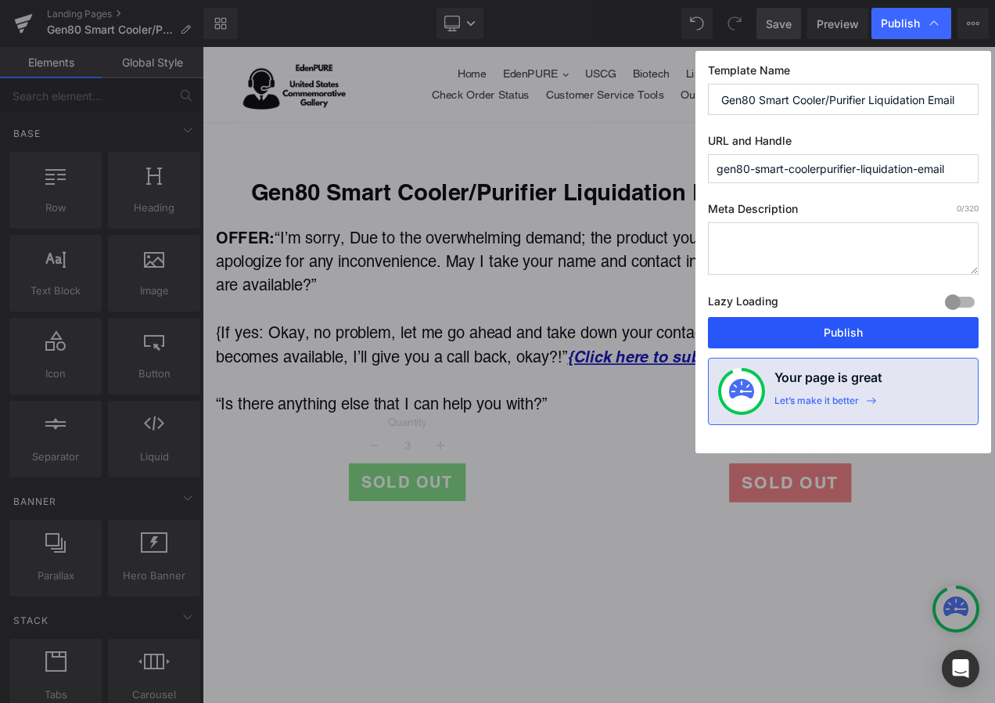
click at [873, 319] on div "Template Name Gen80 Smart Cooler/Purifier Liquidation Email URL and Handle gen8…" at bounding box center [844, 252] width 296 height 402
drag, startPoint x: 873, startPoint y: 319, endPoint x: 869, endPoint y: 331, distance: 12.6
click at [0, 0] on button "Publish" at bounding box center [0, 0] width 0 height 0
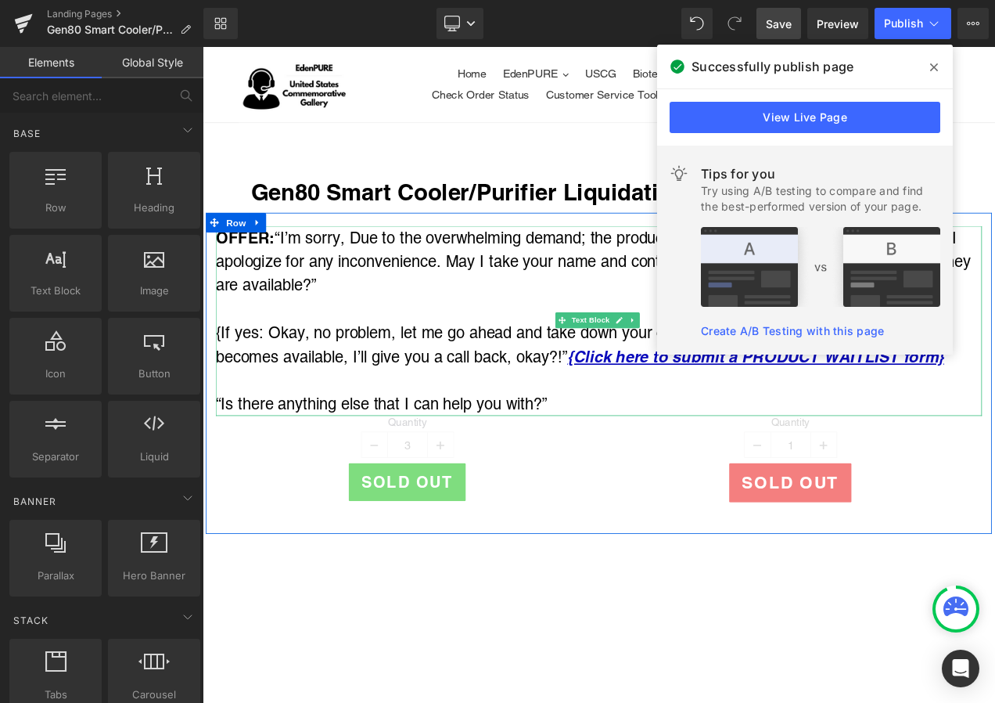
drag, startPoint x: 431, startPoint y: 343, endPoint x: 254, endPoint y: 386, distance: 182.8
click at [431, 343] on div "OFFER: “I’m sorry, Due to the overwhelming demand; the product you are calling …" at bounding box center [676, 303] width 916 height 85
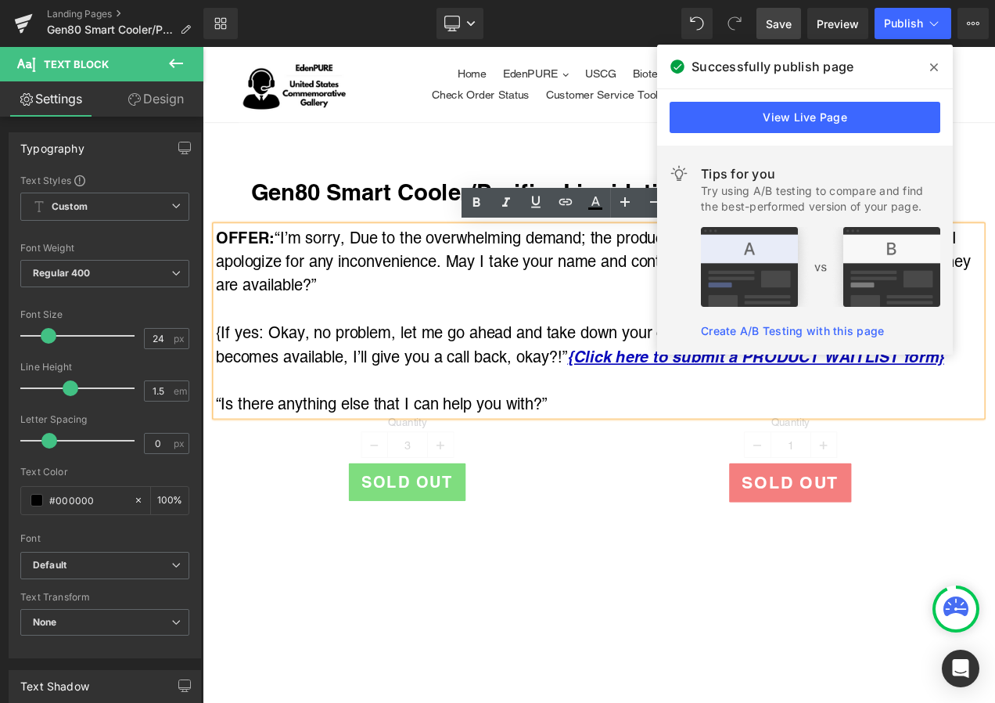
drag, startPoint x: 218, startPoint y: 387, endPoint x: 243, endPoint y: 387, distance: 25.0
click at [243, 387] on span "{If yes: Okay, no problem, let me go ahead and take down your contact informati…" at bounding box center [654, 402] width 873 height 50
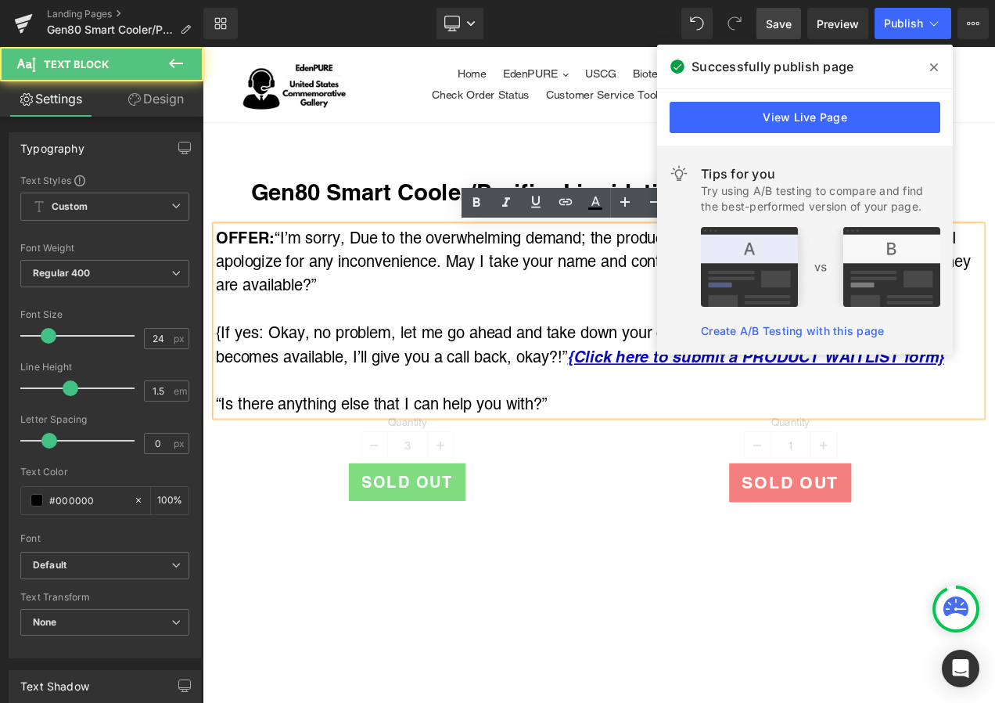
drag, startPoint x: 214, startPoint y: 387, endPoint x: 257, endPoint y: 389, distance: 43.8
click at [257, 389] on span "{If yes: Okay, no problem, let me go ahead and take down your contact informati…" at bounding box center [654, 402] width 873 height 50
drag, startPoint x: 271, startPoint y: 389, endPoint x: 216, endPoint y: 387, distance: 54.8
click at [218, 387] on span "{If yes: Okay, no problem, let me go ahead and take down your contact informati…" at bounding box center [654, 402] width 873 height 50
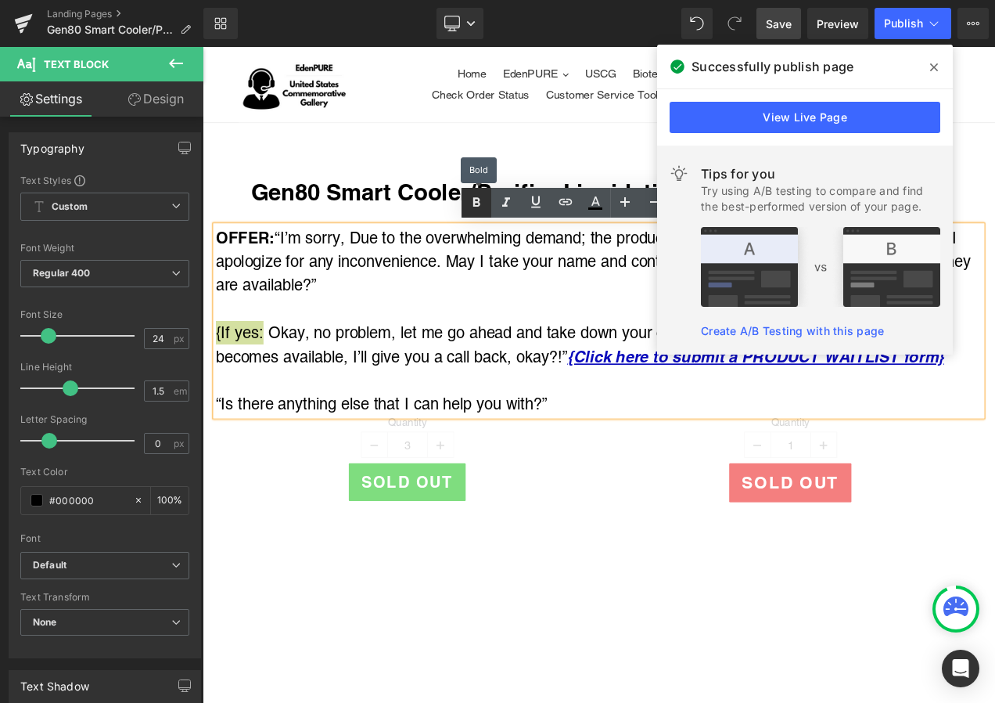
click at [470, 203] on icon at bounding box center [476, 202] width 19 height 19
click at [0, 0] on icon at bounding box center [0, 0] width 0 height 0
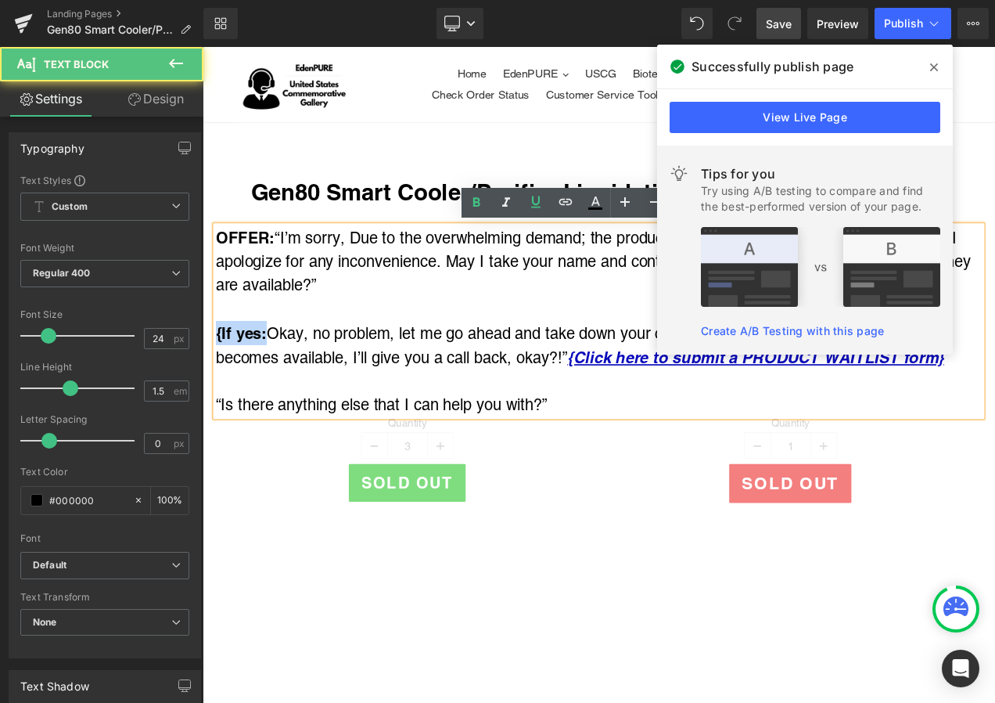
drag, startPoint x: 276, startPoint y: 389, endPoint x: 203, endPoint y: 389, distance: 72.8
click at [207, 389] on div "OFFER: “I’m sorry, Due to the overwhelming demand; the product you are calling …" at bounding box center [676, 433] width 939 height 376
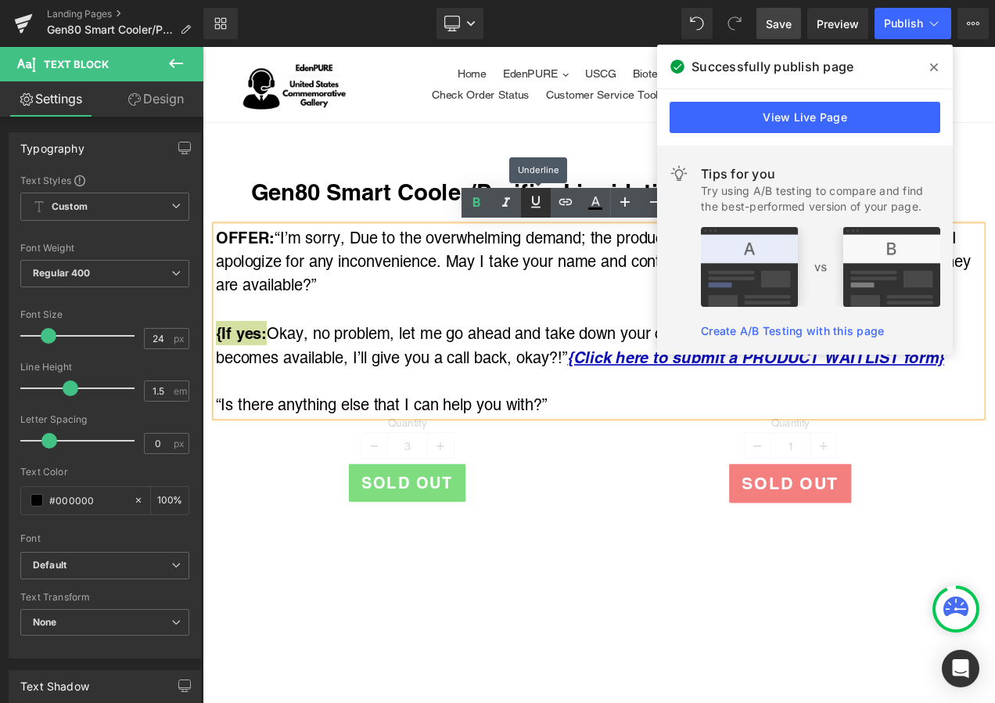
click at [540, 202] on icon at bounding box center [536, 202] width 19 height 19
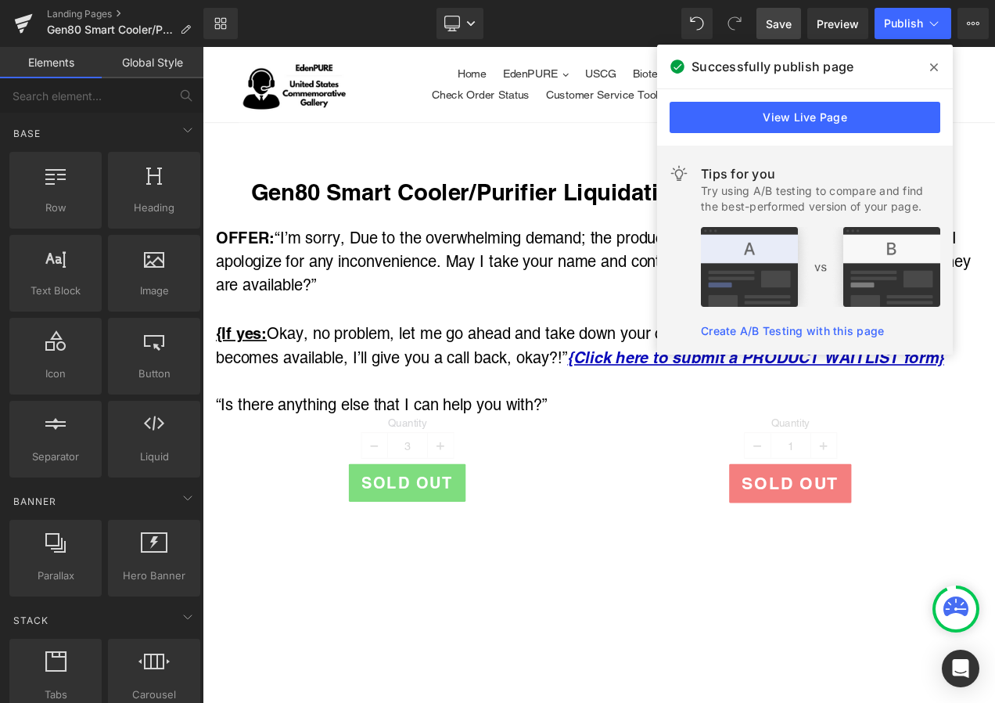
click at [774, 20] on span "Save" at bounding box center [779, 24] width 26 height 16
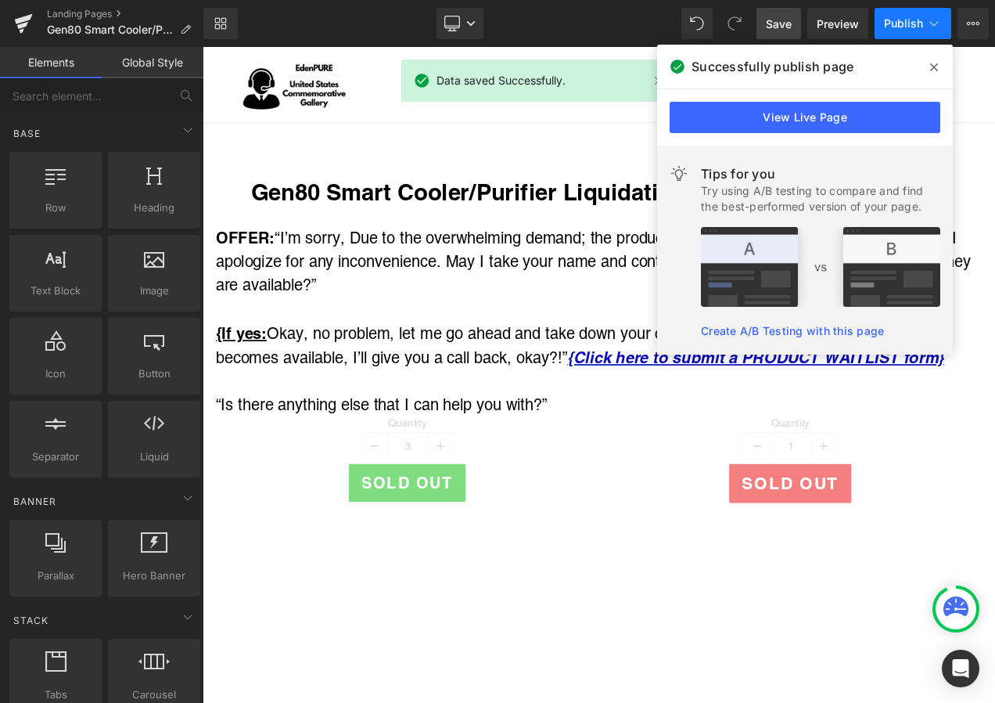
click at [905, 16] on button "Publish" at bounding box center [913, 23] width 77 height 31
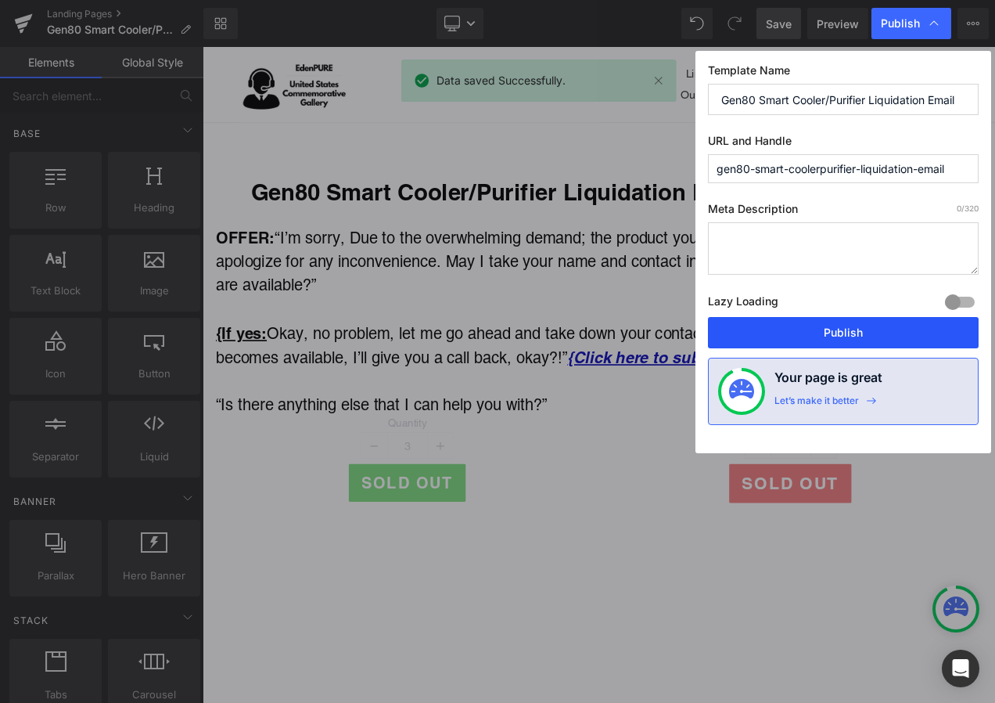
click at [850, 337] on button "Publish" at bounding box center [843, 332] width 271 height 31
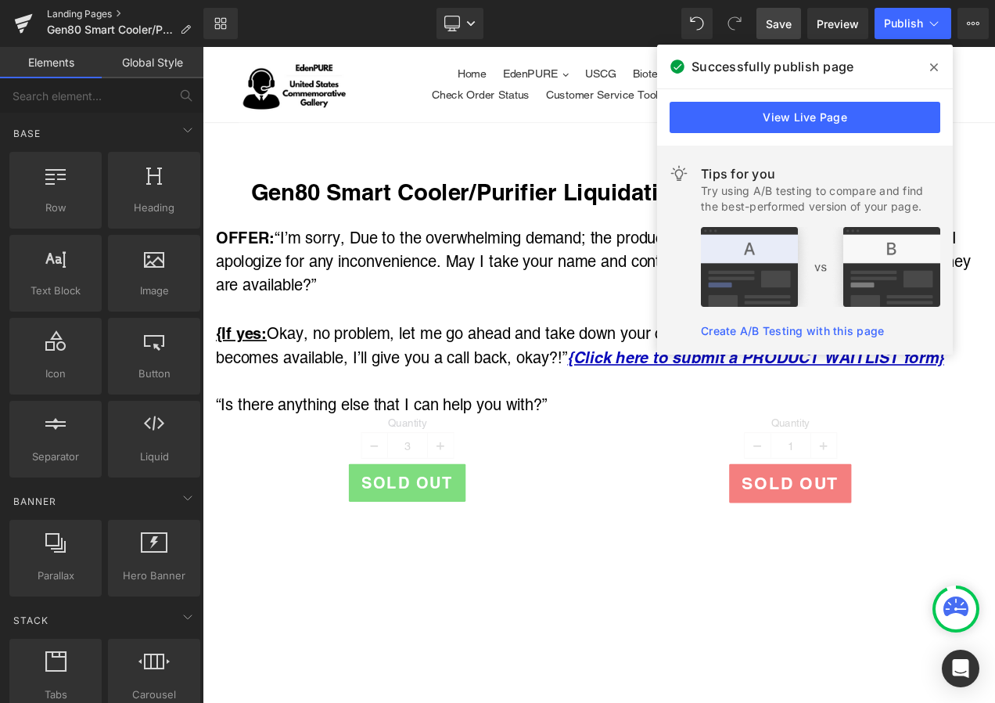
click at [69, 9] on link "Landing Pages" at bounding box center [125, 14] width 157 height 13
